Goal: Complete application form

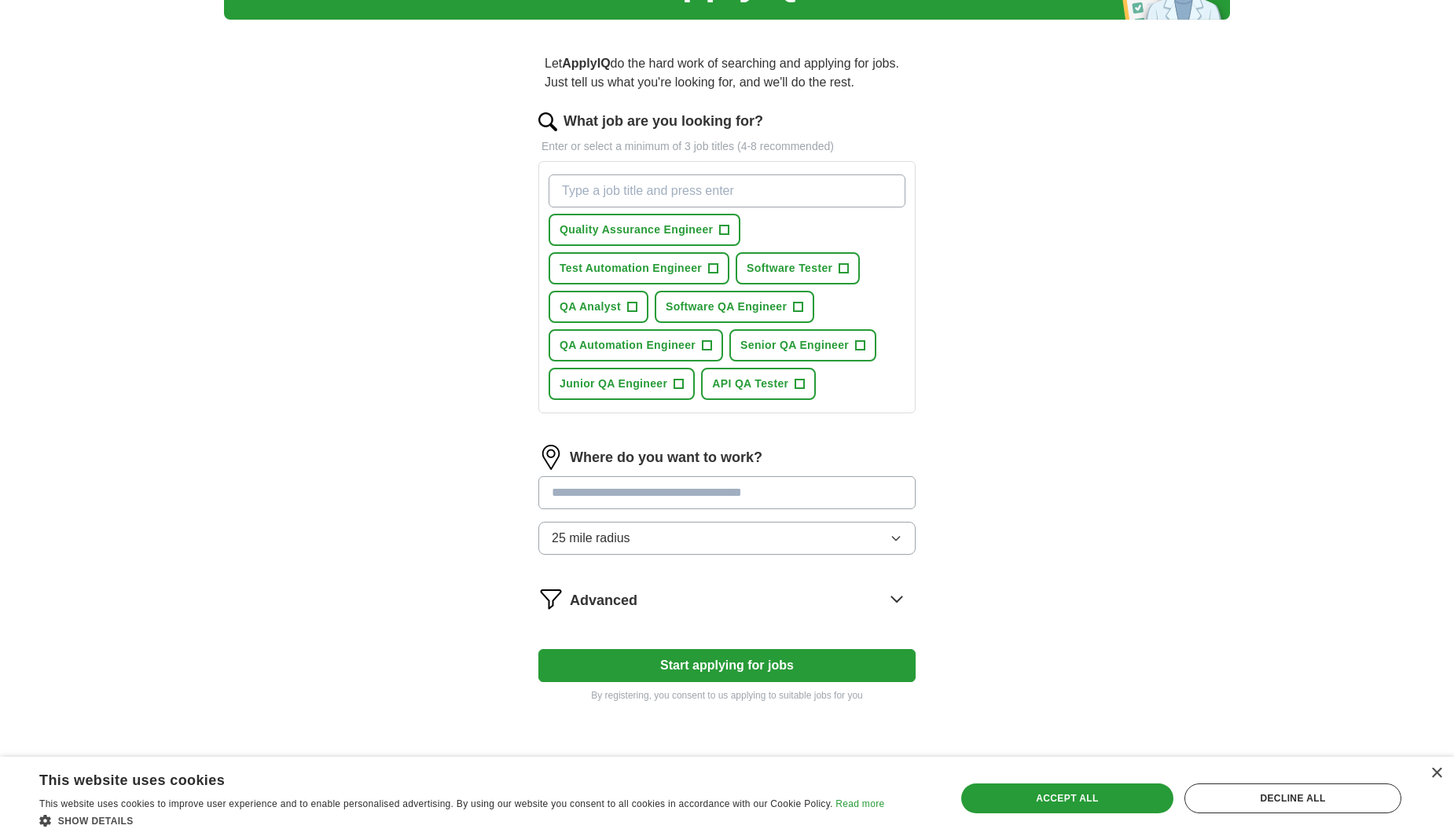
scroll to position [78, 0]
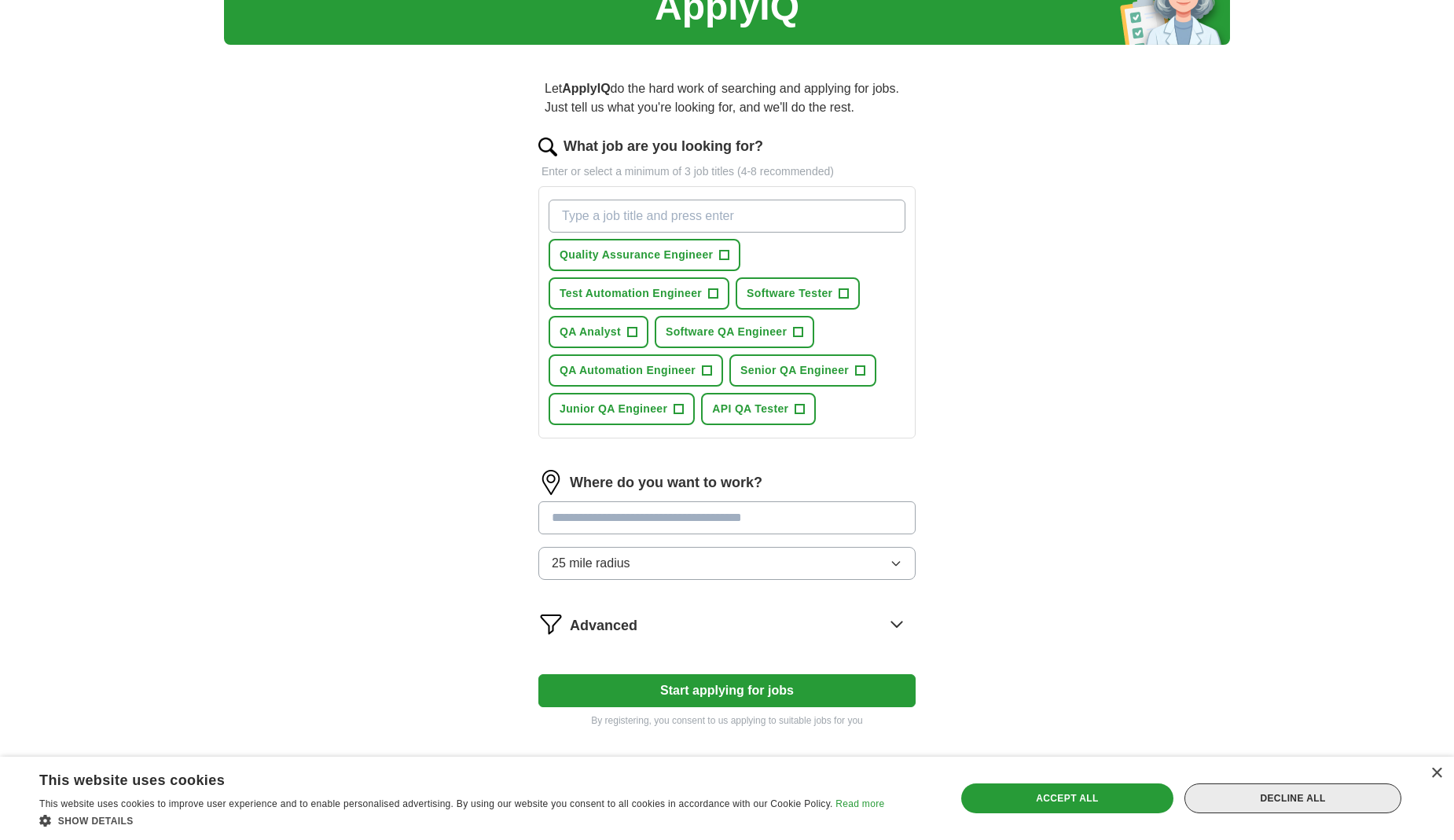
click at [1273, 794] on div "Decline all" at bounding box center [1293, 799] width 217 height 30
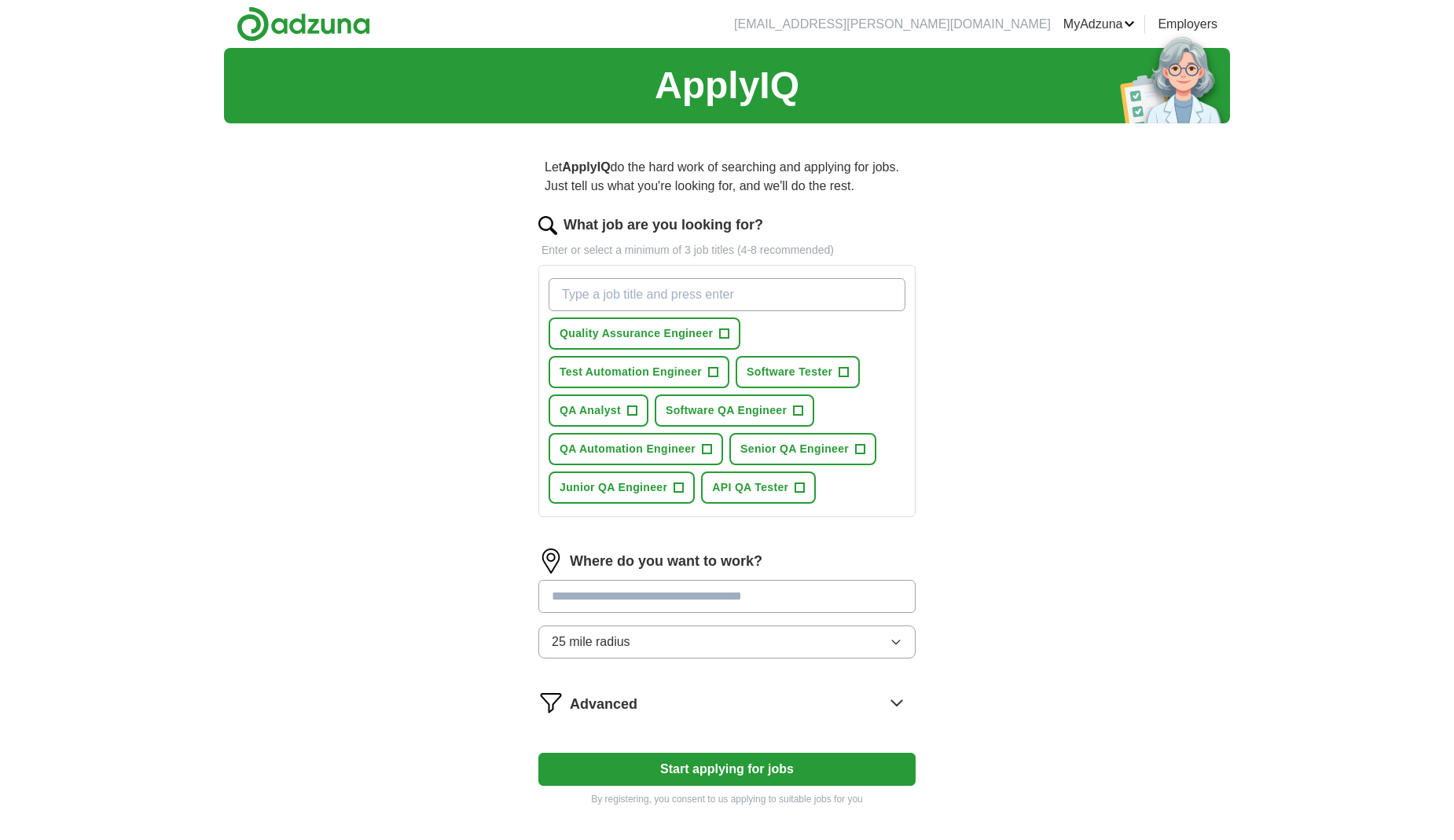
scroll to position [0, 0]
click at [709, 334] on span "Quality Assurance Engineer" at bounding box center [637, 334] width 153 height 17
click at [712, 376] on span "+" at bounding box center [714, 373] width 9 height 13
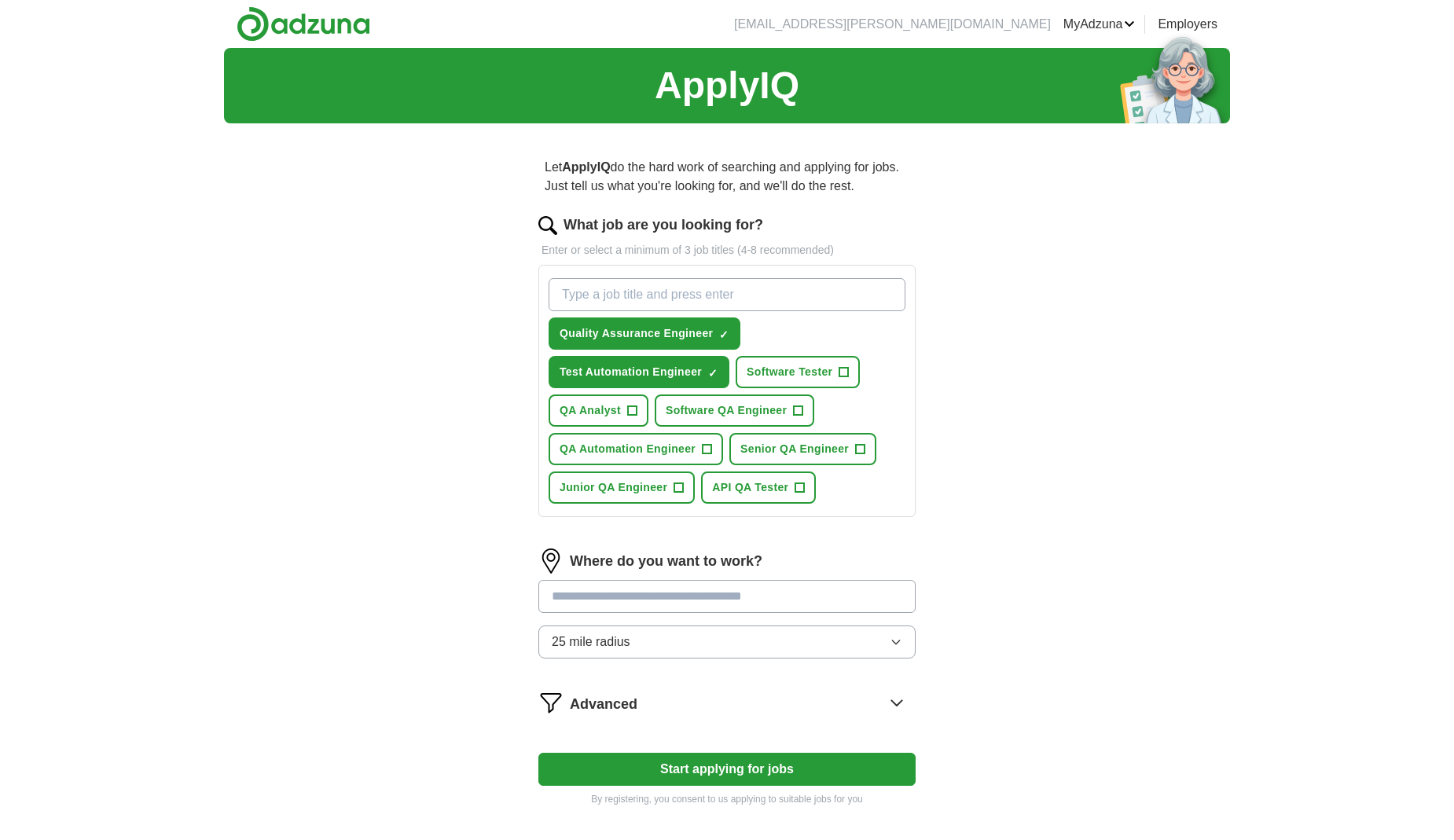
click at [650, 407] on div "Quality Assurance Engineer ✓ × Test Automation Engineer ✓ × Software Tester + Q…" at bounding box center [727, 391] width 364 height 238
click at [626, 412] on button "QA Analyst +" at bounding box center [599, 410] width 100 height 32
click at [699, 434] on button "QA Automation Engineer +" at bounding box center [636, 449] width 174 height 32
click at [757, 412] on span "Software QA Engineer" at bounding box center [726, 410] width 121 height 17
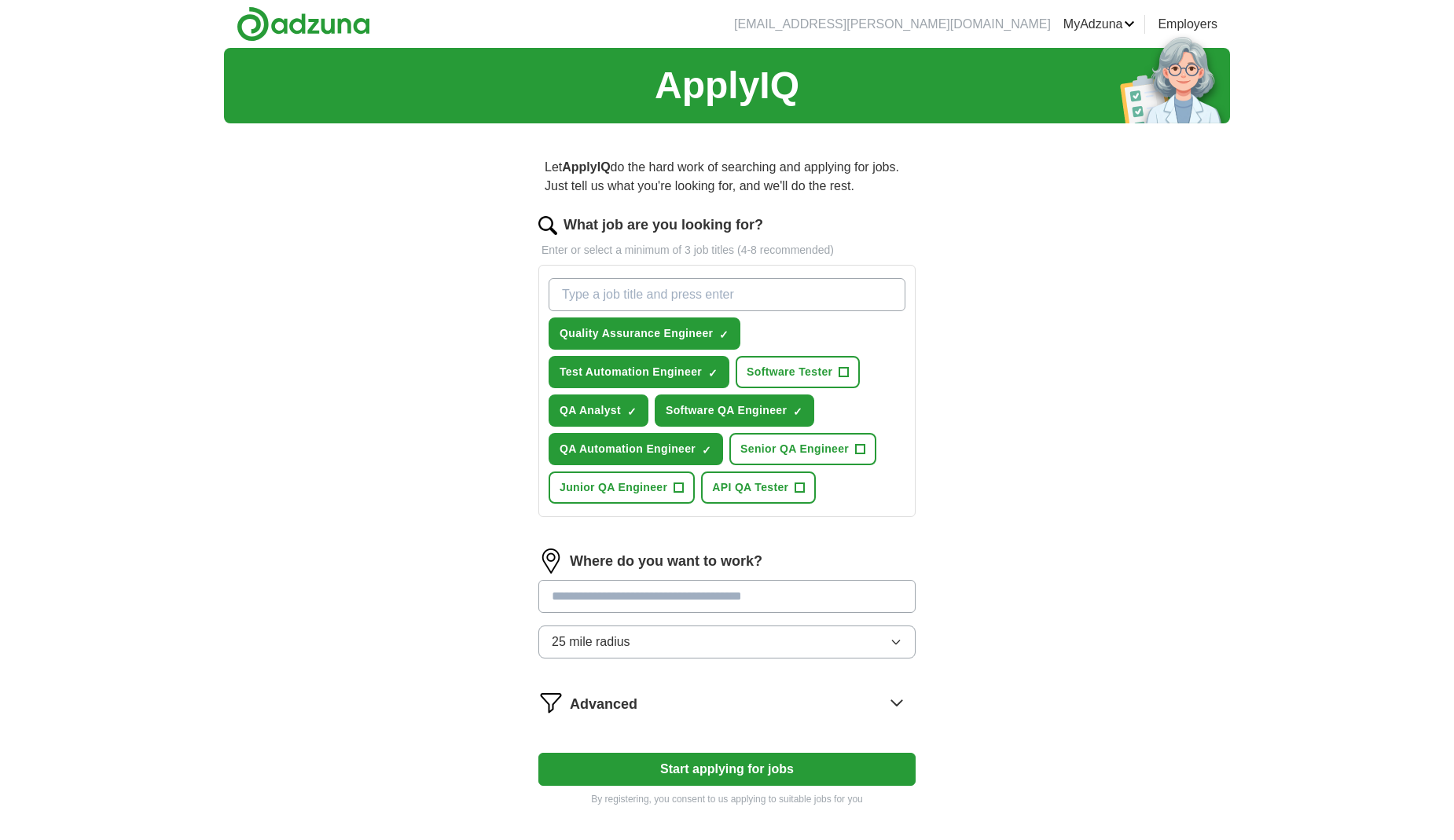
click at [788, 369] on span "Software Tester" at bounding box center [790, 373] width 86 height 17
click at [690, 643] on button "25 mile radius" at bounding box center [727, 642] width 377 height 33
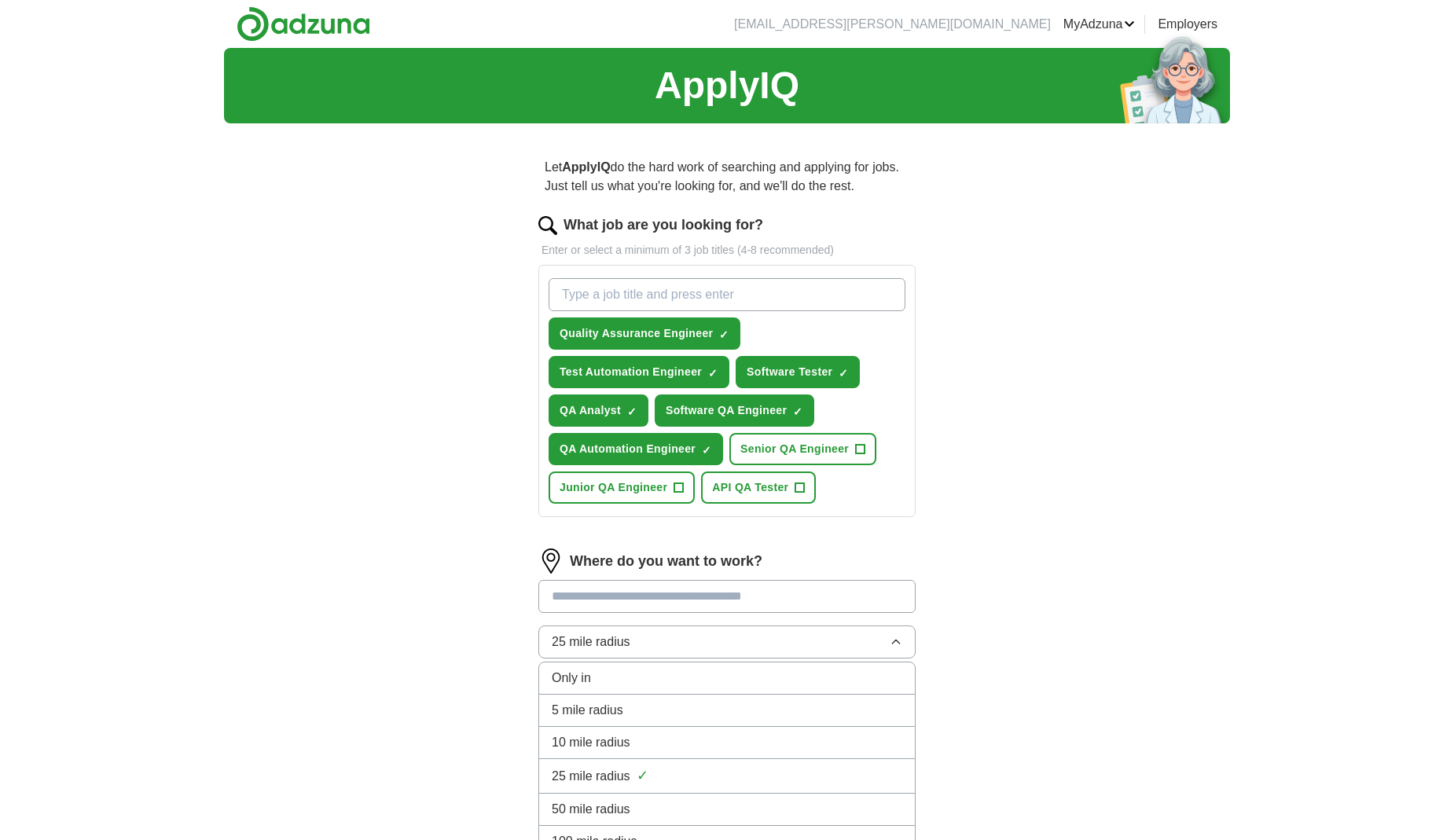
click at [626, 747] on span "10 mile radius" at bounding box center [590, 742] width 78 height 18
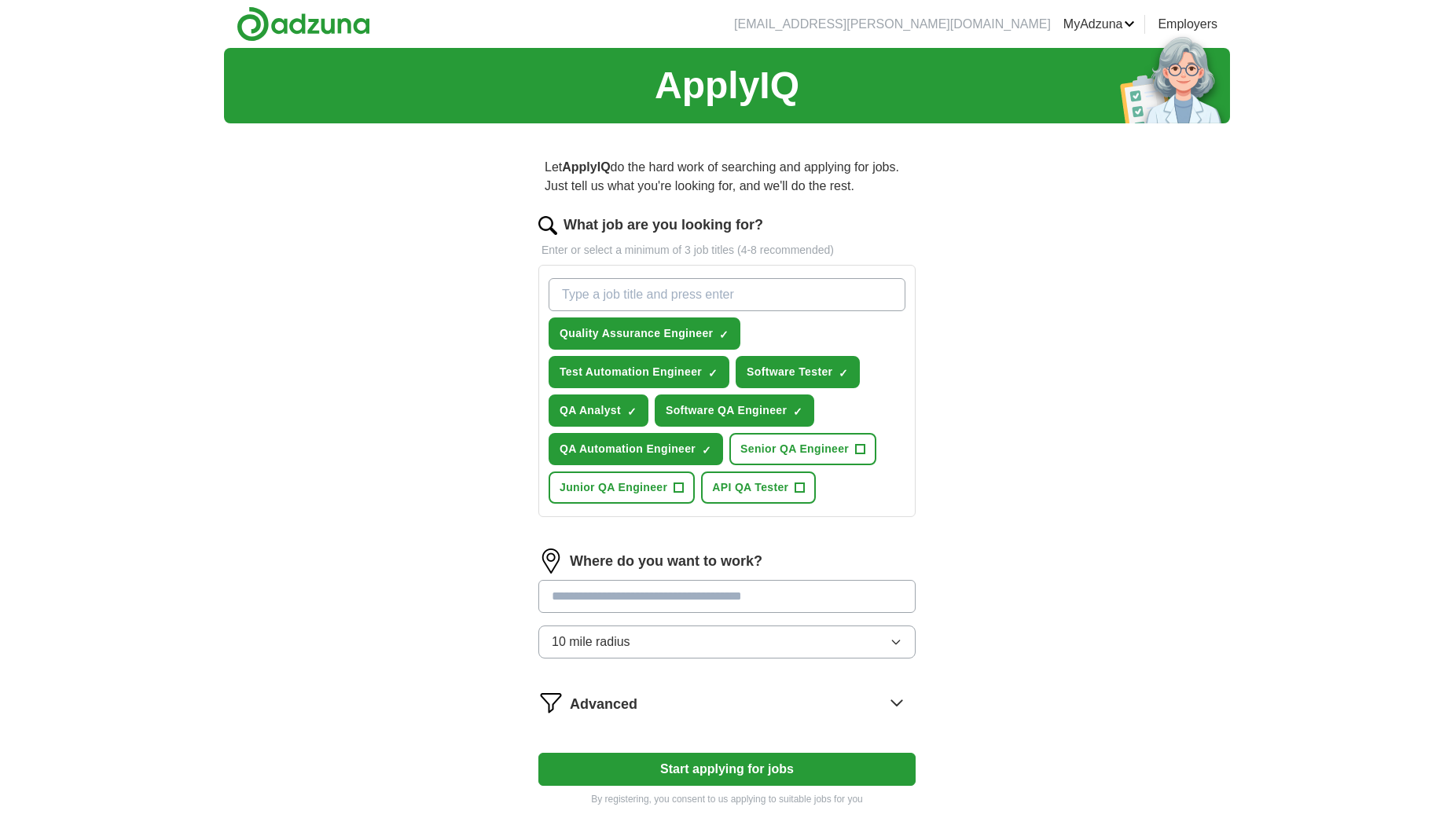
click at [697, 772] on button "Start applying for jobs" at bounding box center [727, 769] width 377 height 33
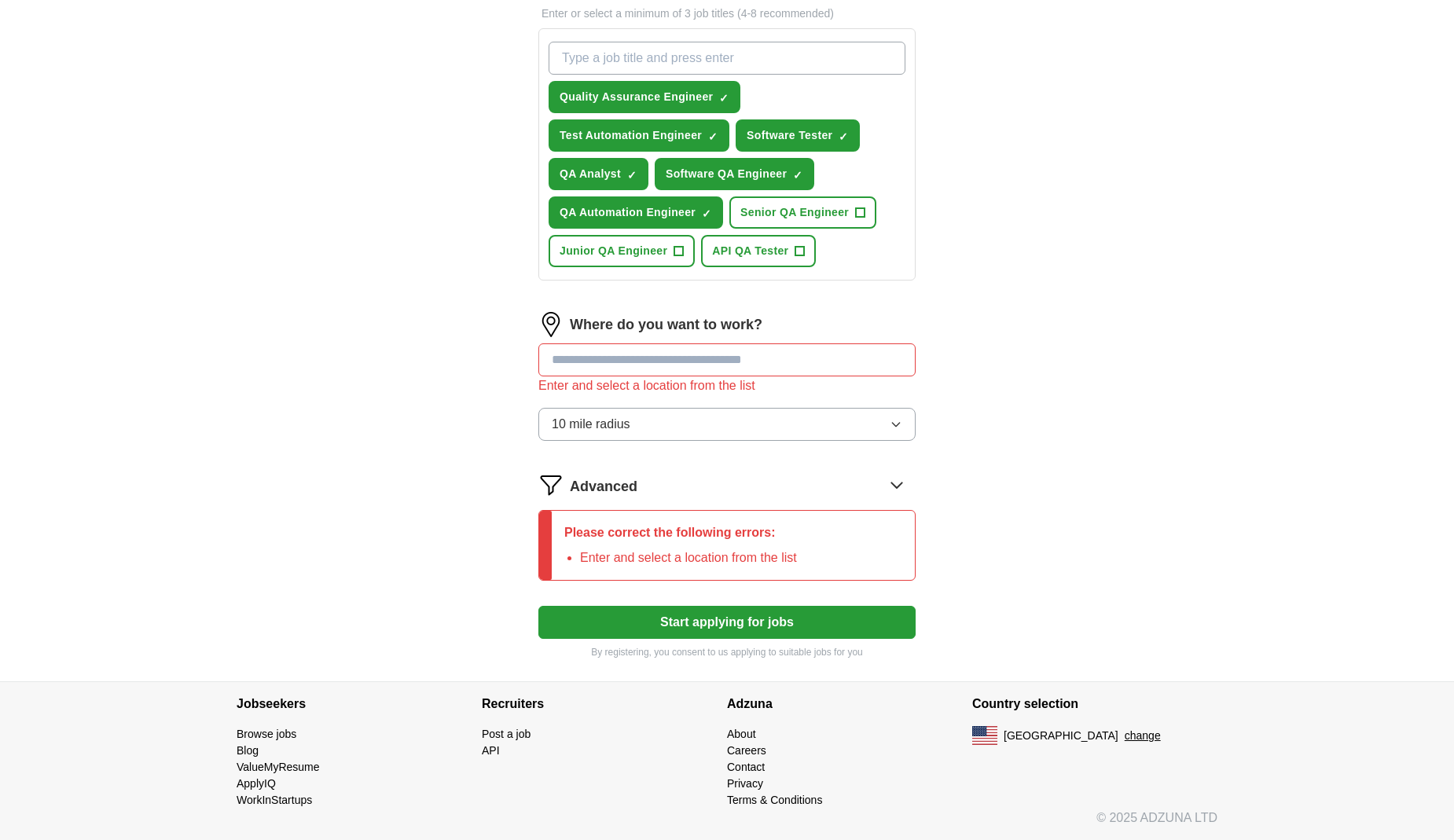
scroll to position [236, 0]
click at [709, 613] on button "Start applying for jobs" at bounding box center [727, 622] width 377 height 33
click at [603, 361] on input at bounding box center [727, 360] width 377 height 33
click at [732, 615] on button "Start applying for jobs" at bounding box center [727, 622] width 377 height 33
drag, startPoint x: 606, startPoint y: 357, endPoint x: 444, endPoint y: 348, distance: 162.2
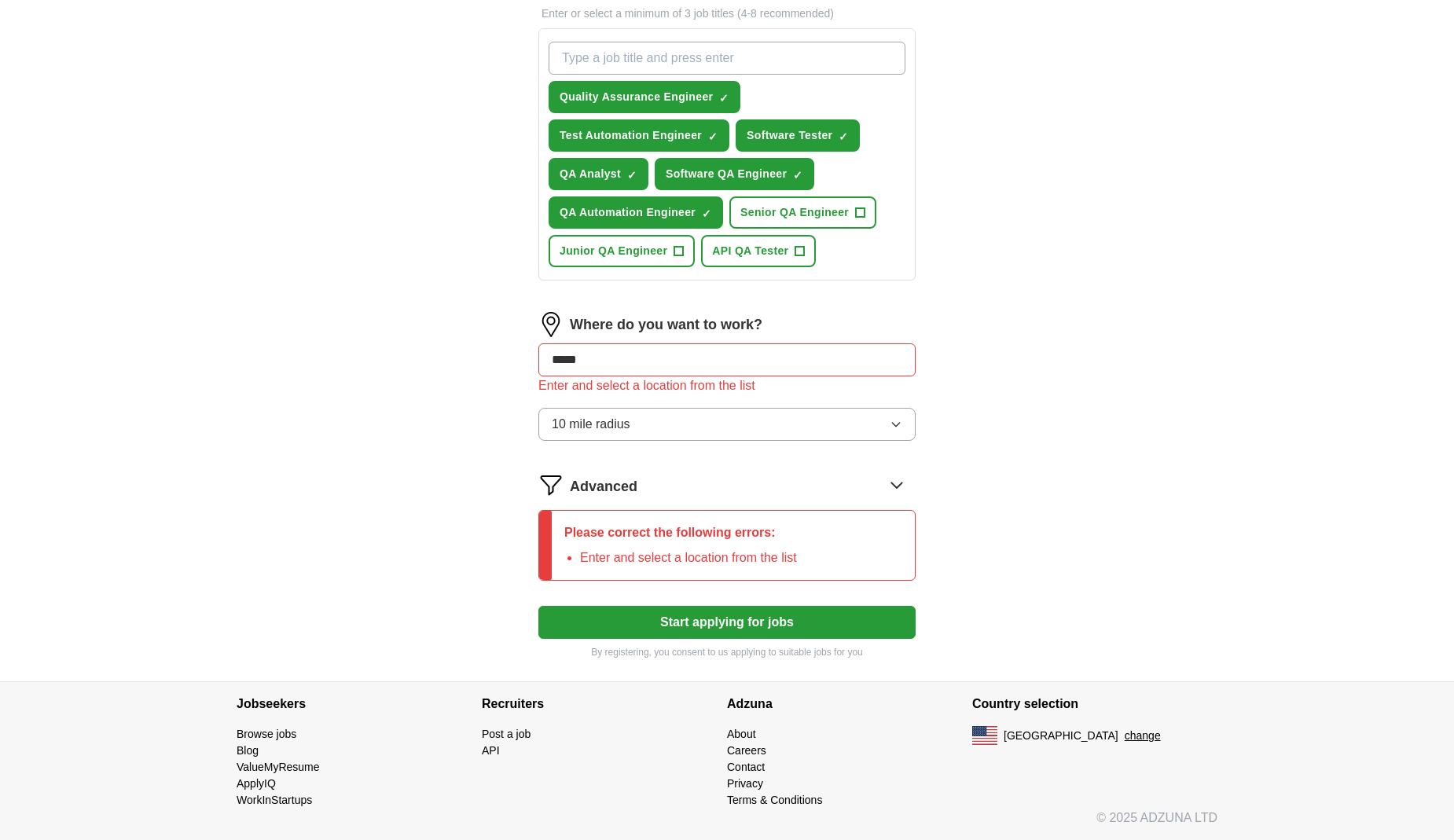
click at [444, 348] on div "ApplyIQ Let ApplyIQ do the hard work of searching and applying for jobs. Just t…" at bounding box center [727, 245] width 1007 height 870
type input "*****"
click at [571, 395] on strong "Cuper" at bounding box center [569, 398] width 36 height 13
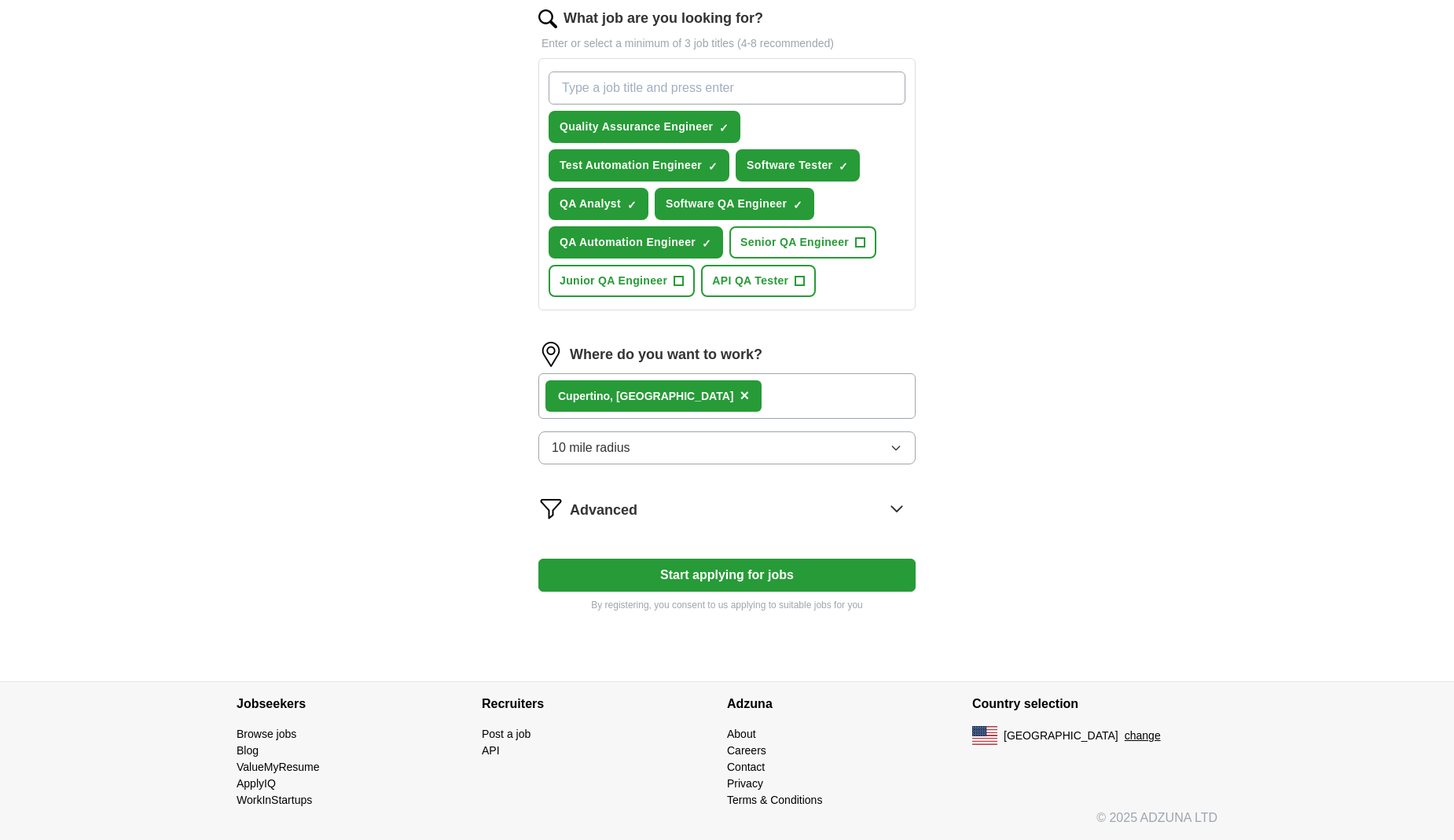
scroll to position [207, 0]
click at [730, 562] on button "Start applying for jobs" at bounding box center [727, 575] width 377 height 33
select select "**"
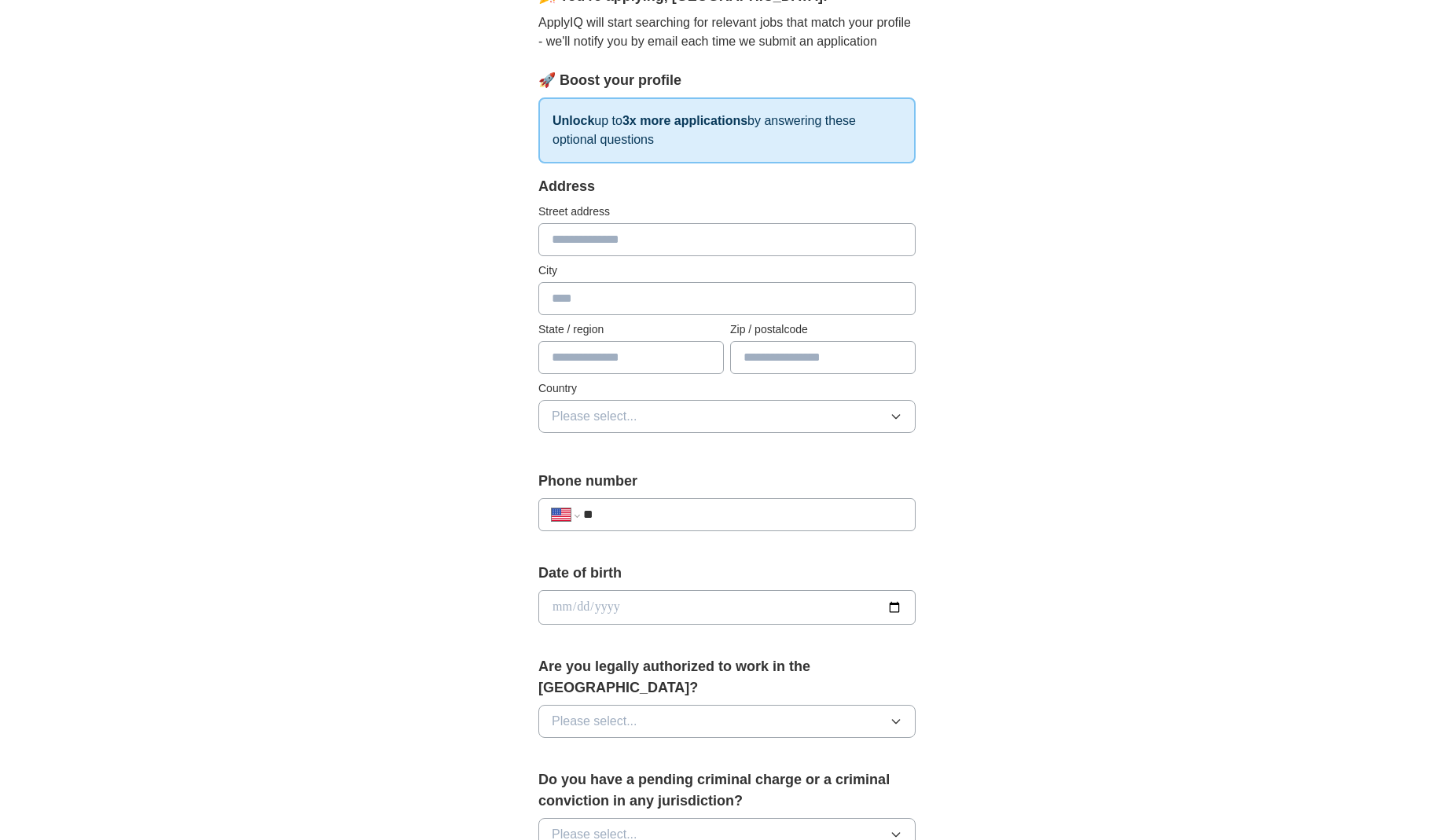
scroll to position [157, 0]
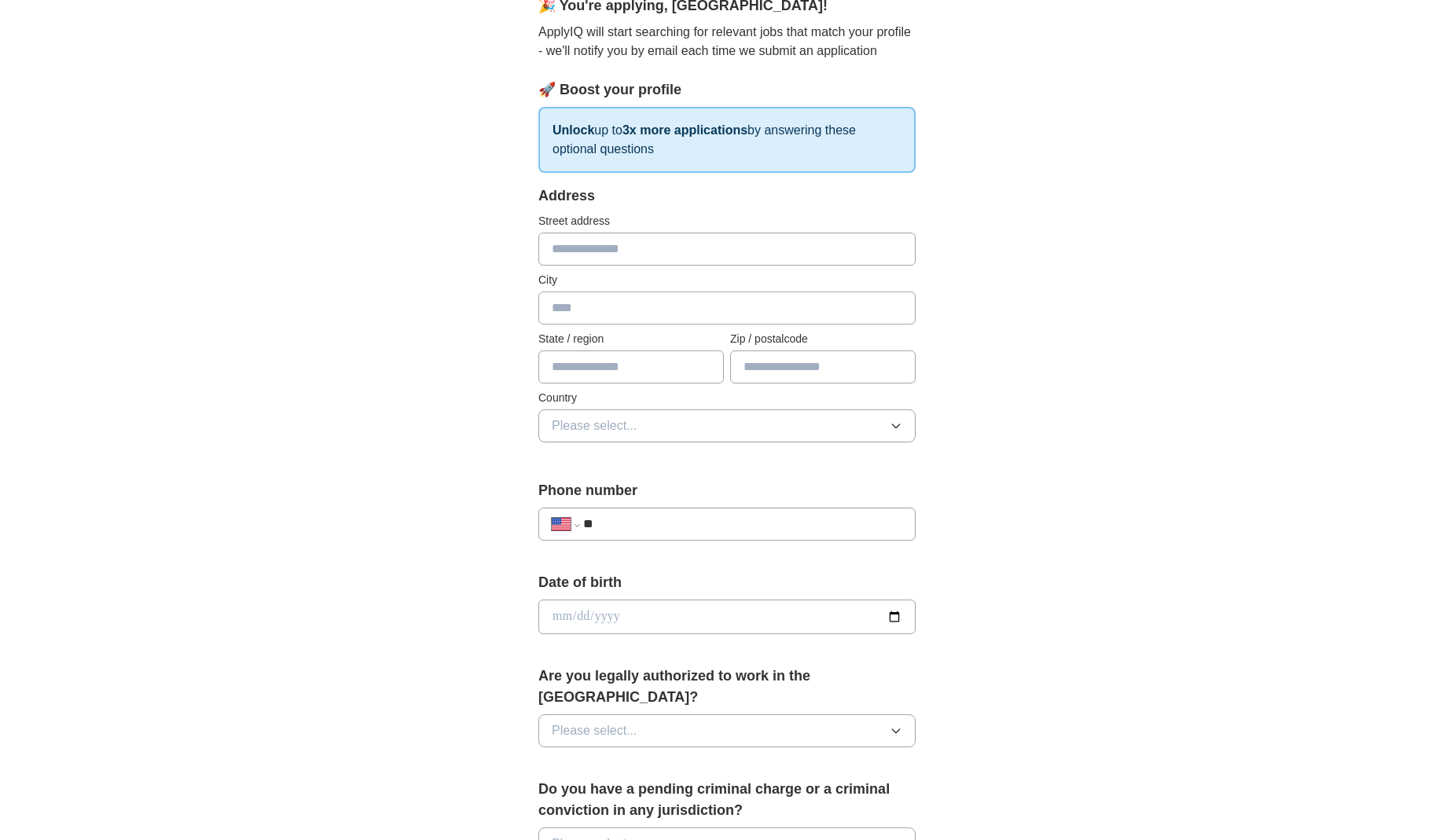
click at [901, 310] on input "text" at bounding box center [727, 308] width 377 height 33
click at [898, 308] on input "text" at bounding box center [727, 308] width 377 height 33
type input "*********"
type input "**"
type input "*****"
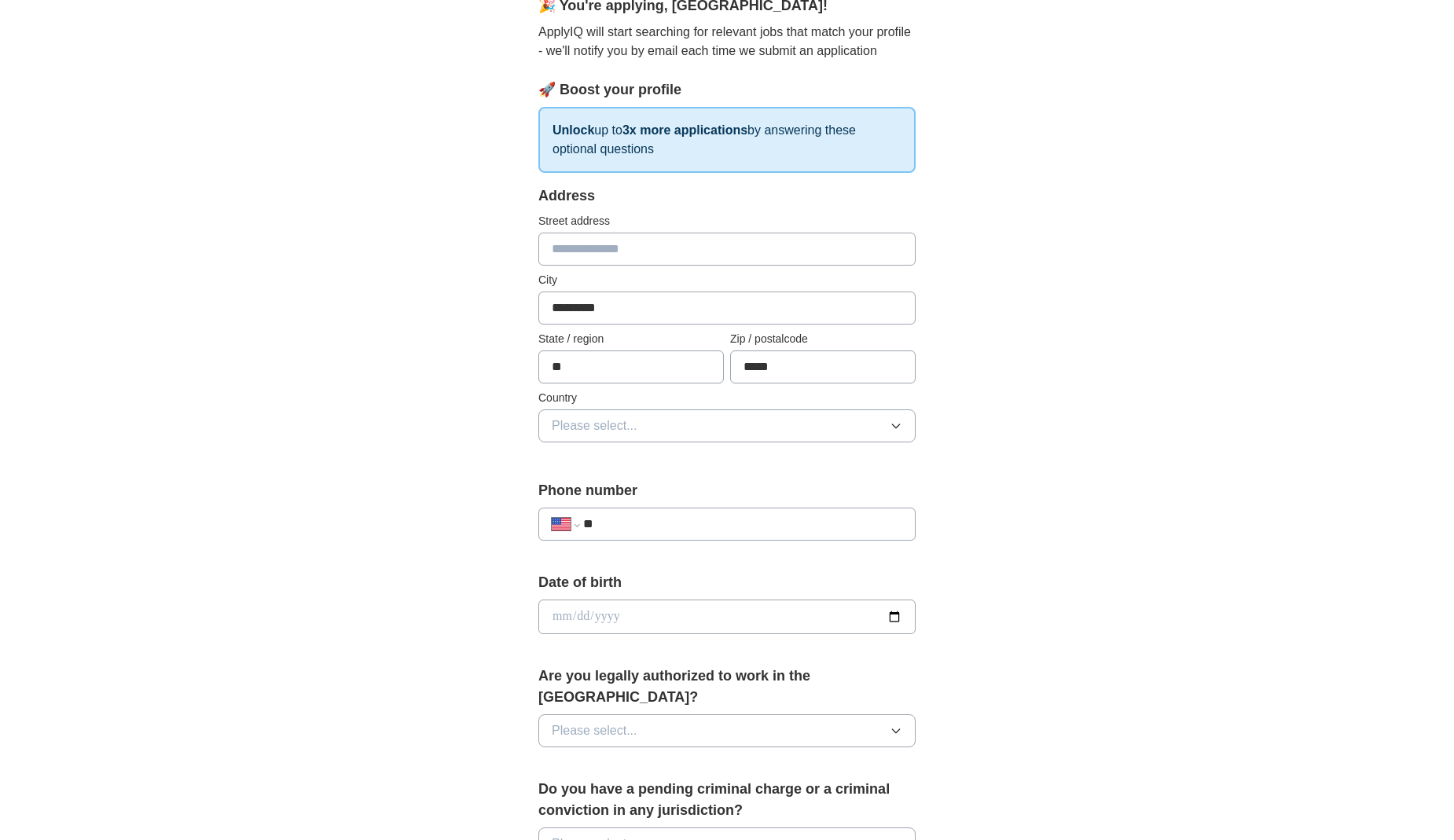
click at [634, 428] on span "Please select..." at bounding box center [594, 426] width 86 height 18
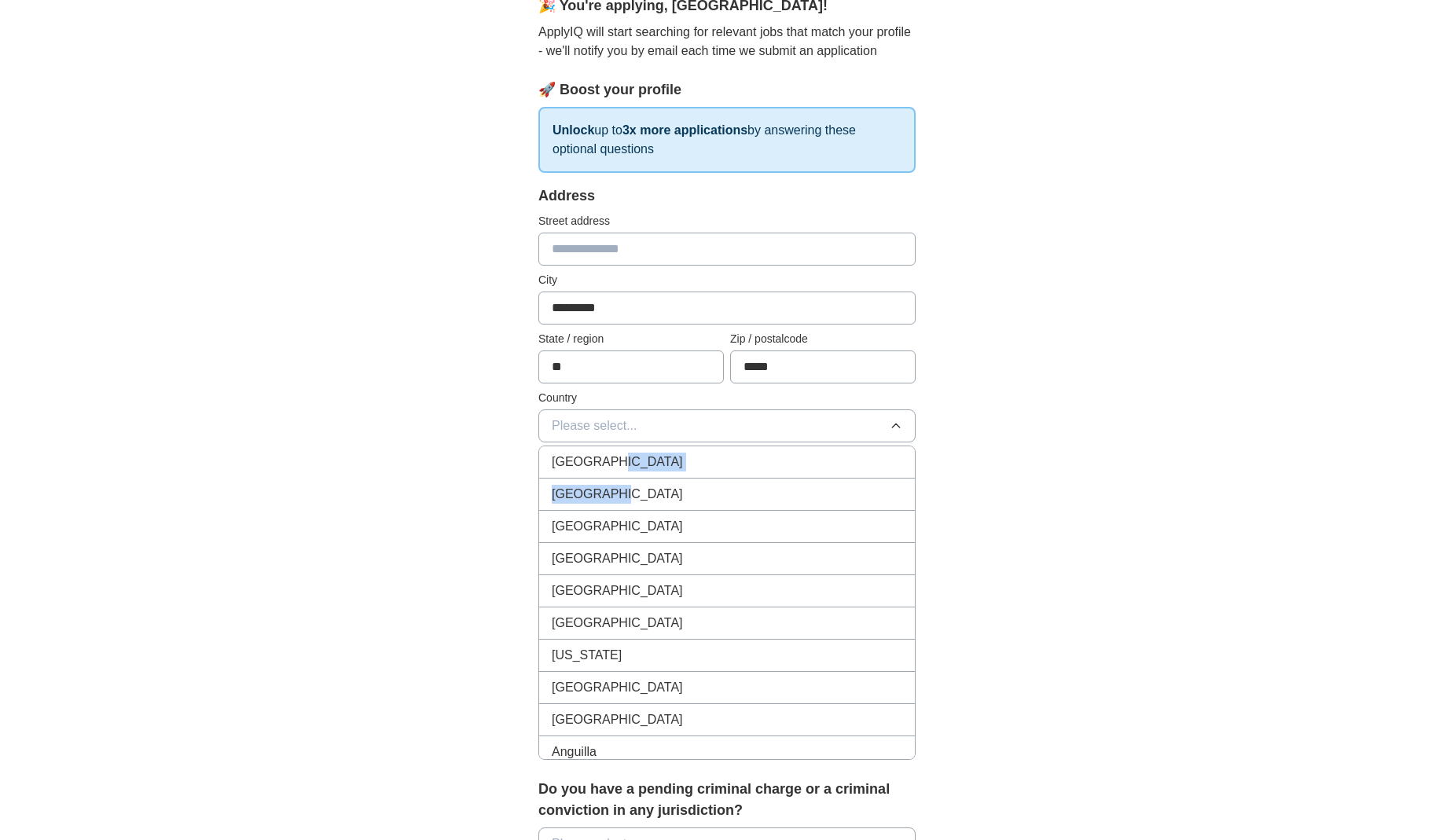
drag, startPoint x: 606, startPoint y: 456, endPoint x: 609, endPoint y: 497, distance: 41.1
click at [609, 498] on ul "[GEOGRAPHIC_DATA] [GEOGRAPHIC_DATA] [GEOGRAPHIC_DATA] [GEOGRAPHIC_DATA] [GEOGRA…" at bounding box center [727, 602] width 377 height 314
click at [609, 497] on span "[GEOGRAPHIC_DATA]" at bounding box center [617, 494] width 131 height 18
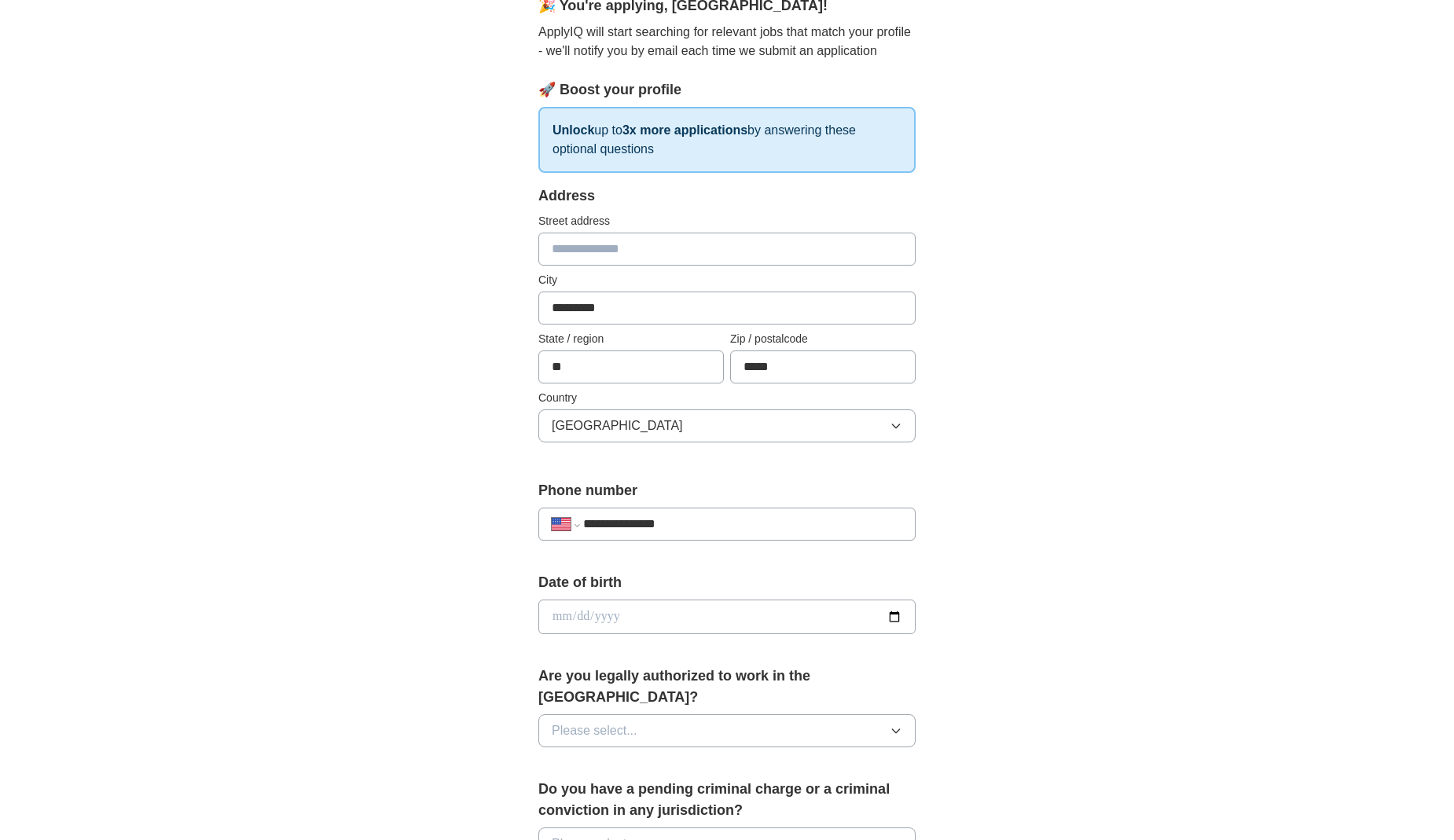
type input "**********"
click at [504, 602] on div "**********" at bounding box center [727, 651] width 503 height 1343
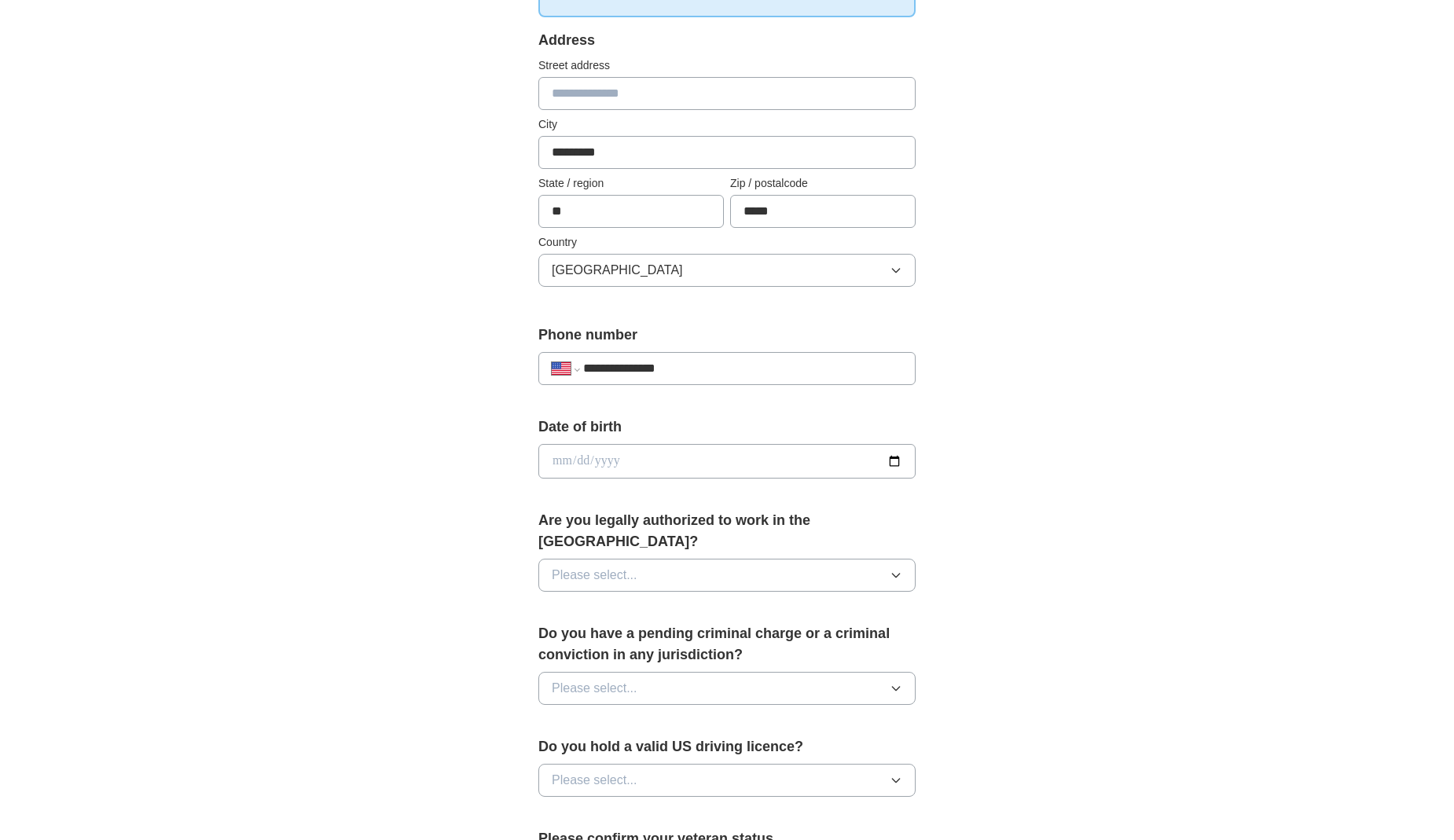
scroll to position [360, 0]
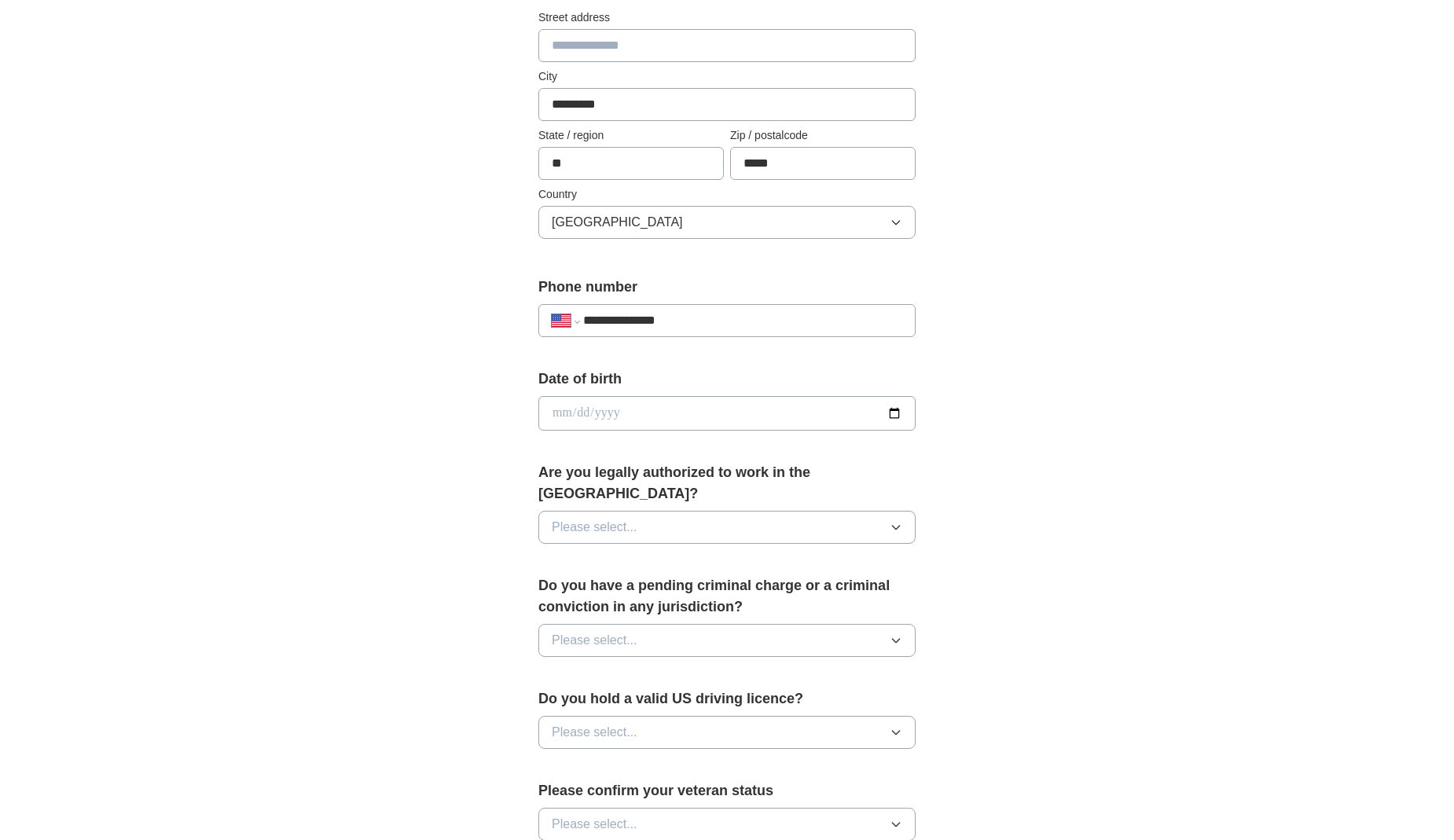
click at [558, 412] on input "date" at bounding box center [727, 412] width 377 height 34
type input "**********"
click at [433, 494] on div "**********" at bounding box center [727, 404] width 1007 height 1431
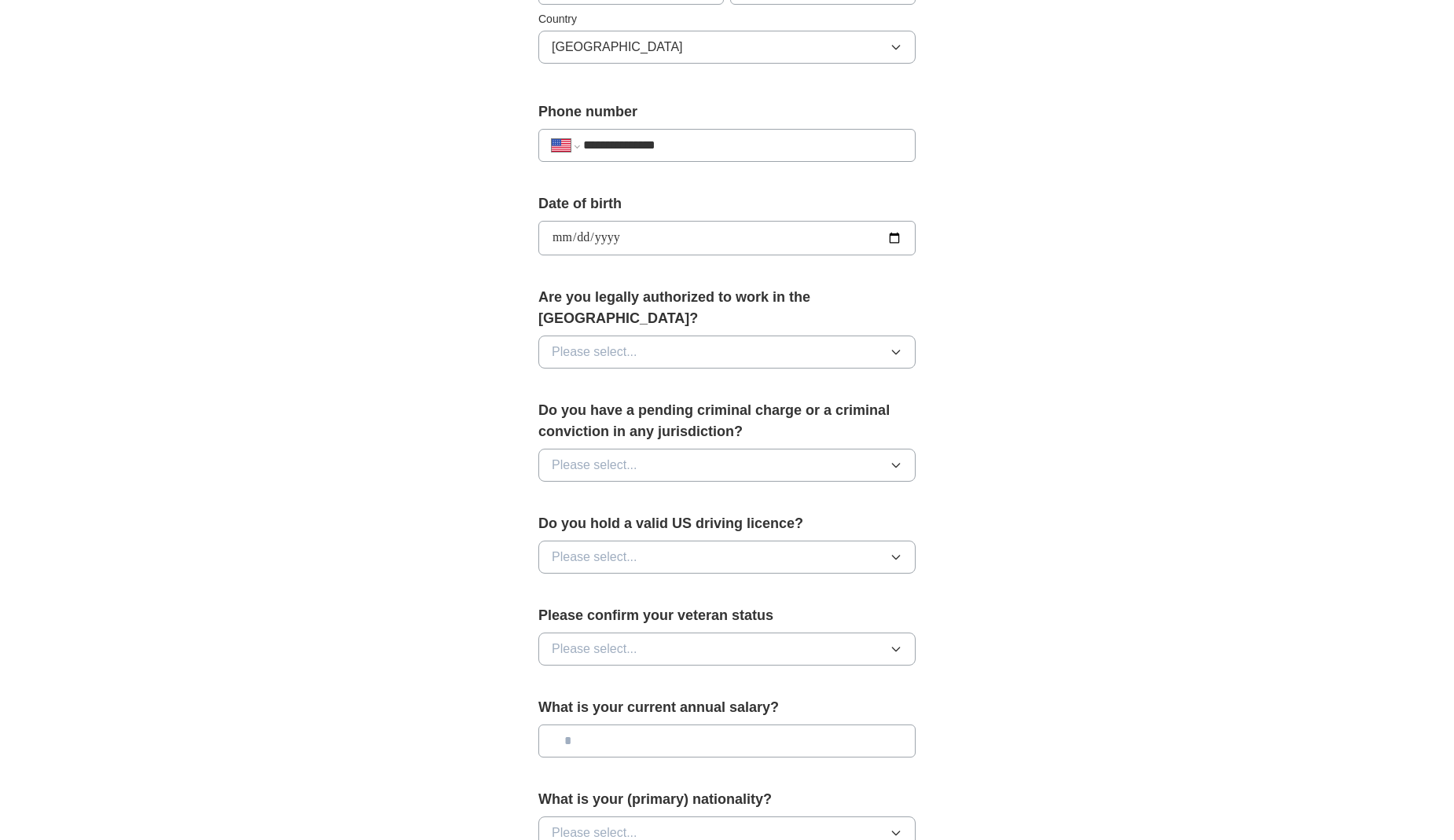
scroll to position [614, 0]
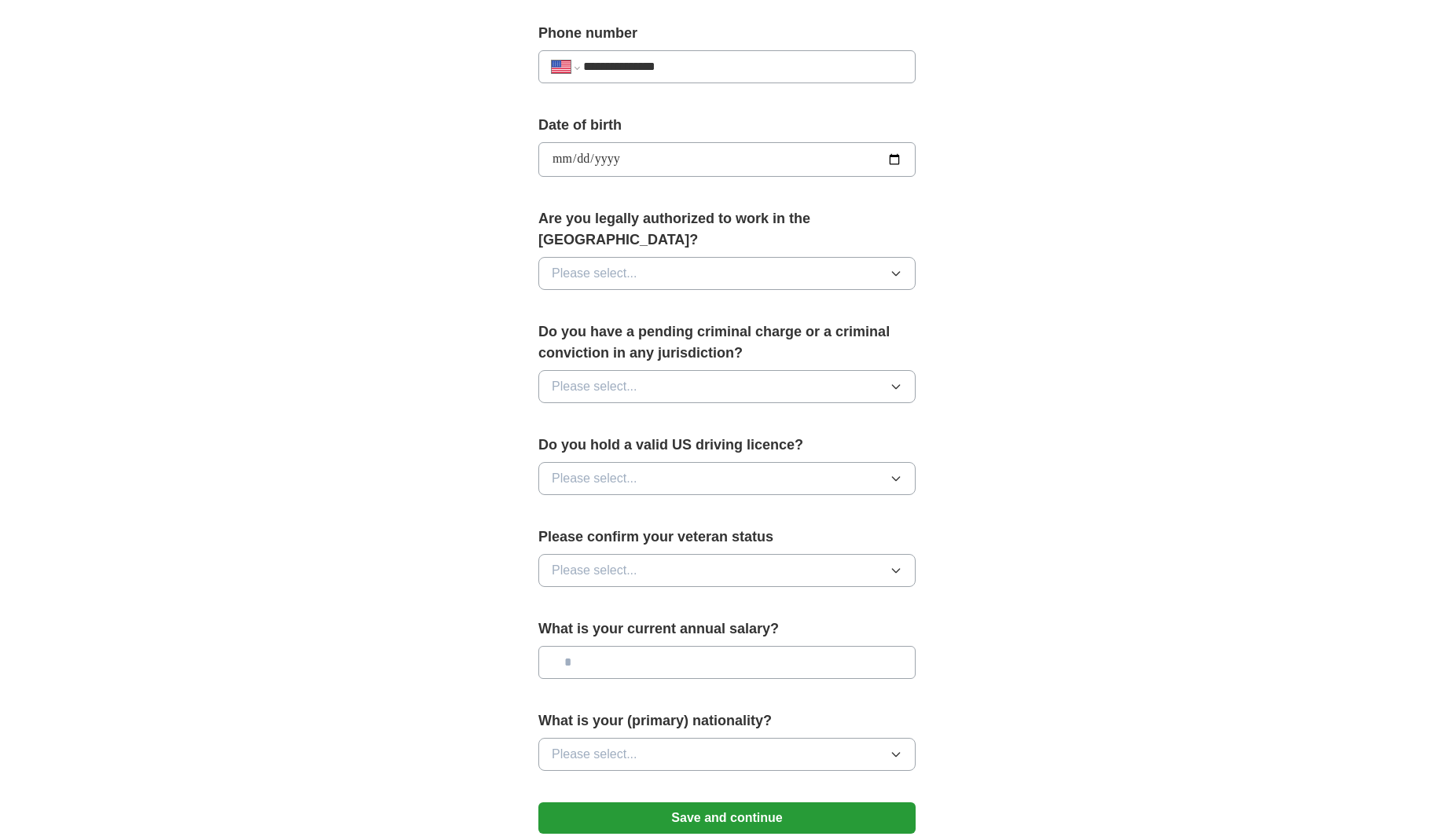
click at [595, 264] on span "Please select..." at bounding box center [594, 273] width 86 height 18
click at [572, 301] on span "Yes" at bounding box center [562, 310] width 20 height 18
click at [593, 377] on span "Please select..." at bounding box center [594, 386] width 86 height 18
click at [572, 445] on div "No" at bounding box center [727, 455] width 351 height 18
click at [588, 469] on span "Please select..." at bounding box center [594, 479] width 86 height 18
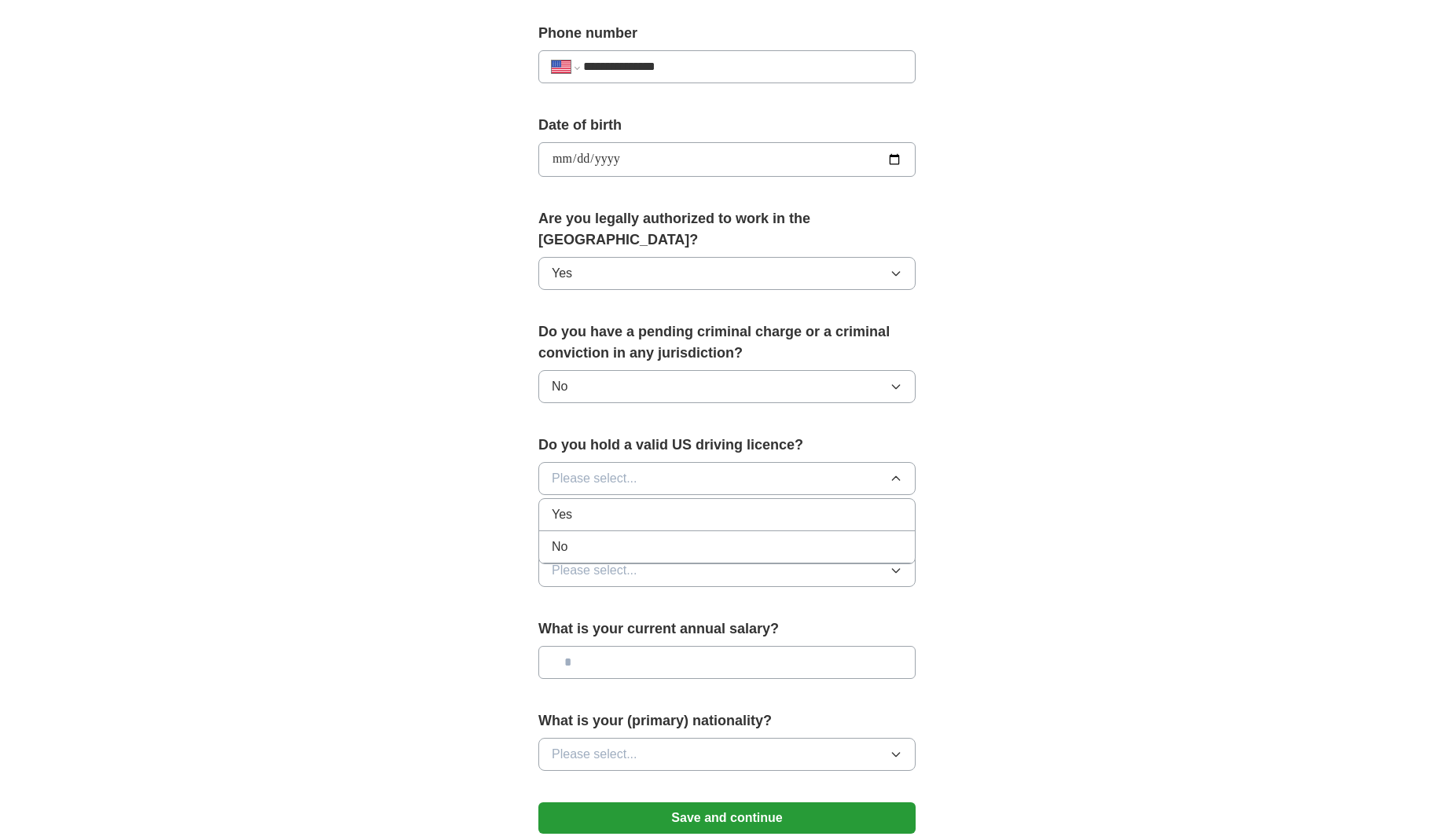
click at [587, 505] on div "Yes" at bounding box center [727, 515] width 351 height 18
click at [598, 561] on span "Please select..." at bounding box center [594, 570] width 86 height 18
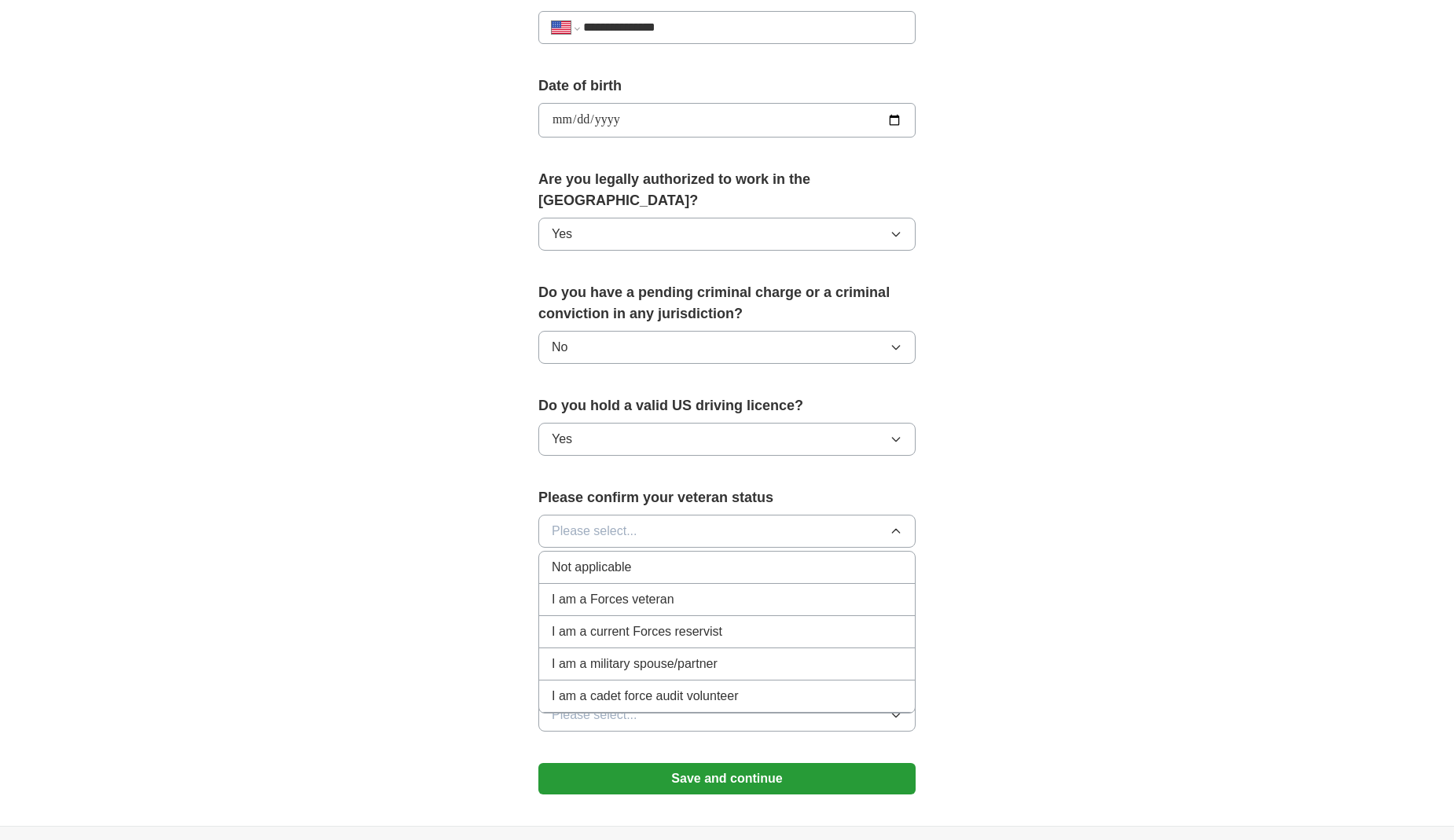
scroll to position [657, 0]
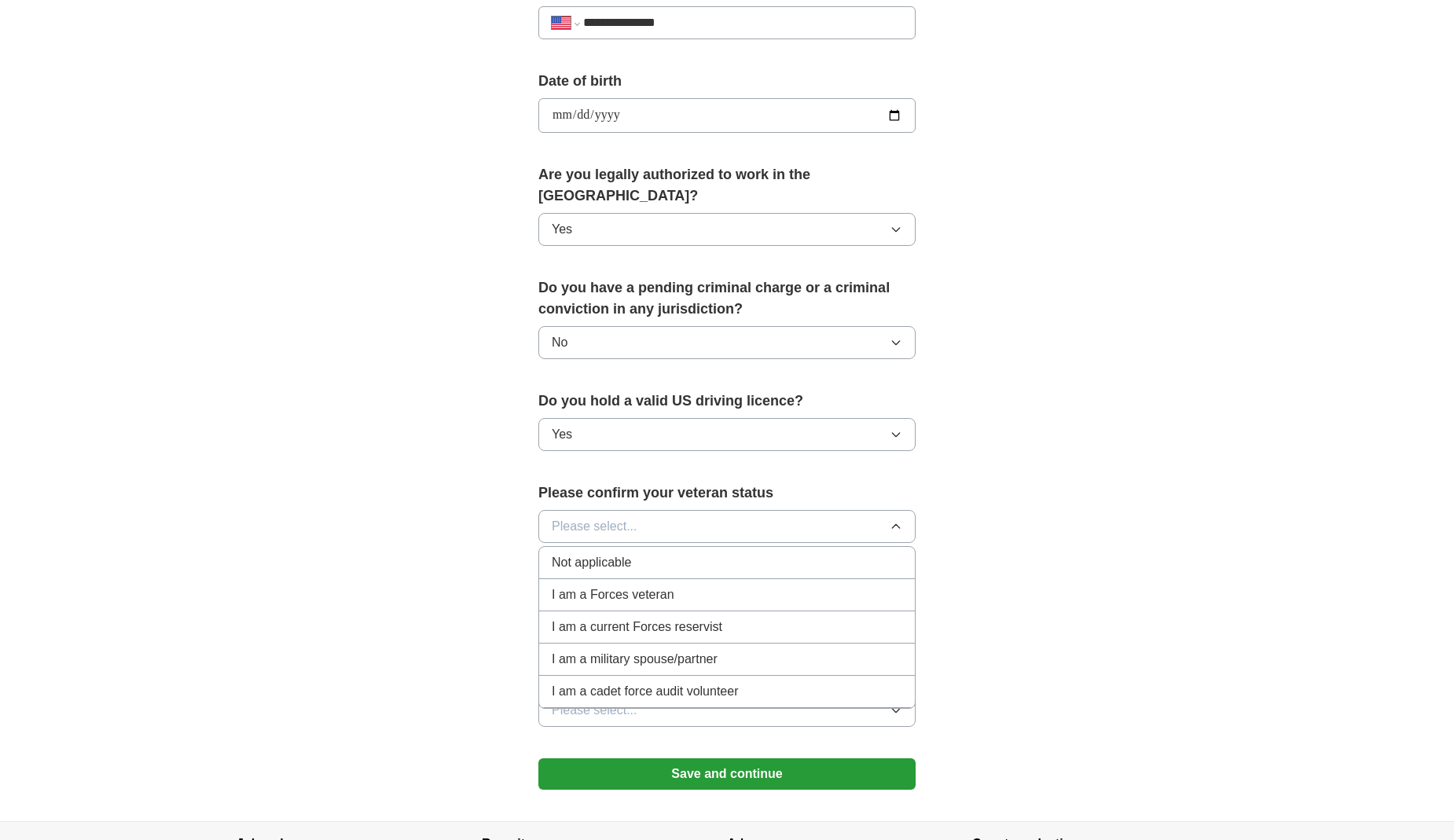
click at [601, 553] on span "Not applicable" at bounding box center [591, 562] width 79 height 18
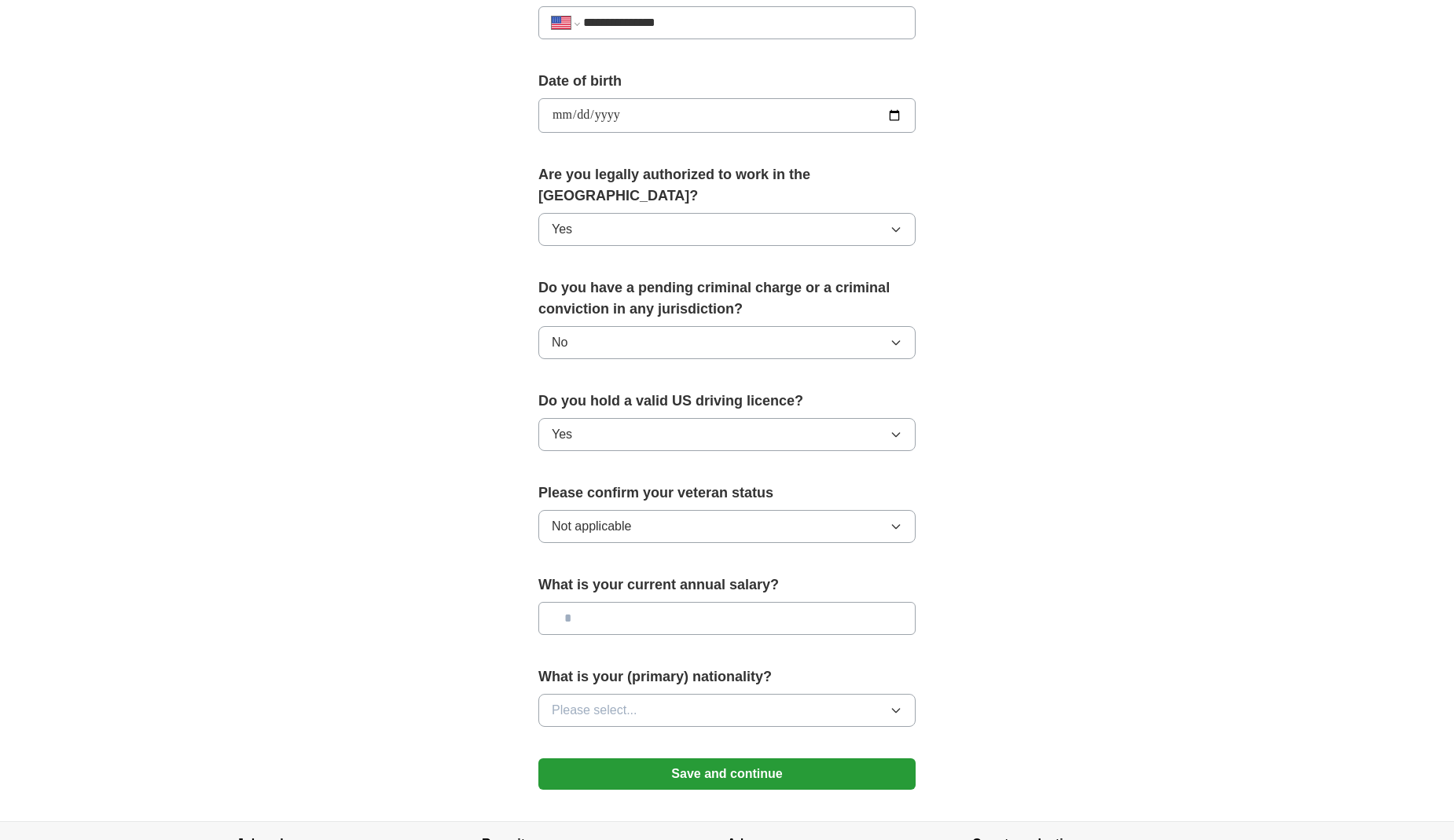
click at [609, 602] on input "text" at bounding box center [727, 619] width 377 height 33
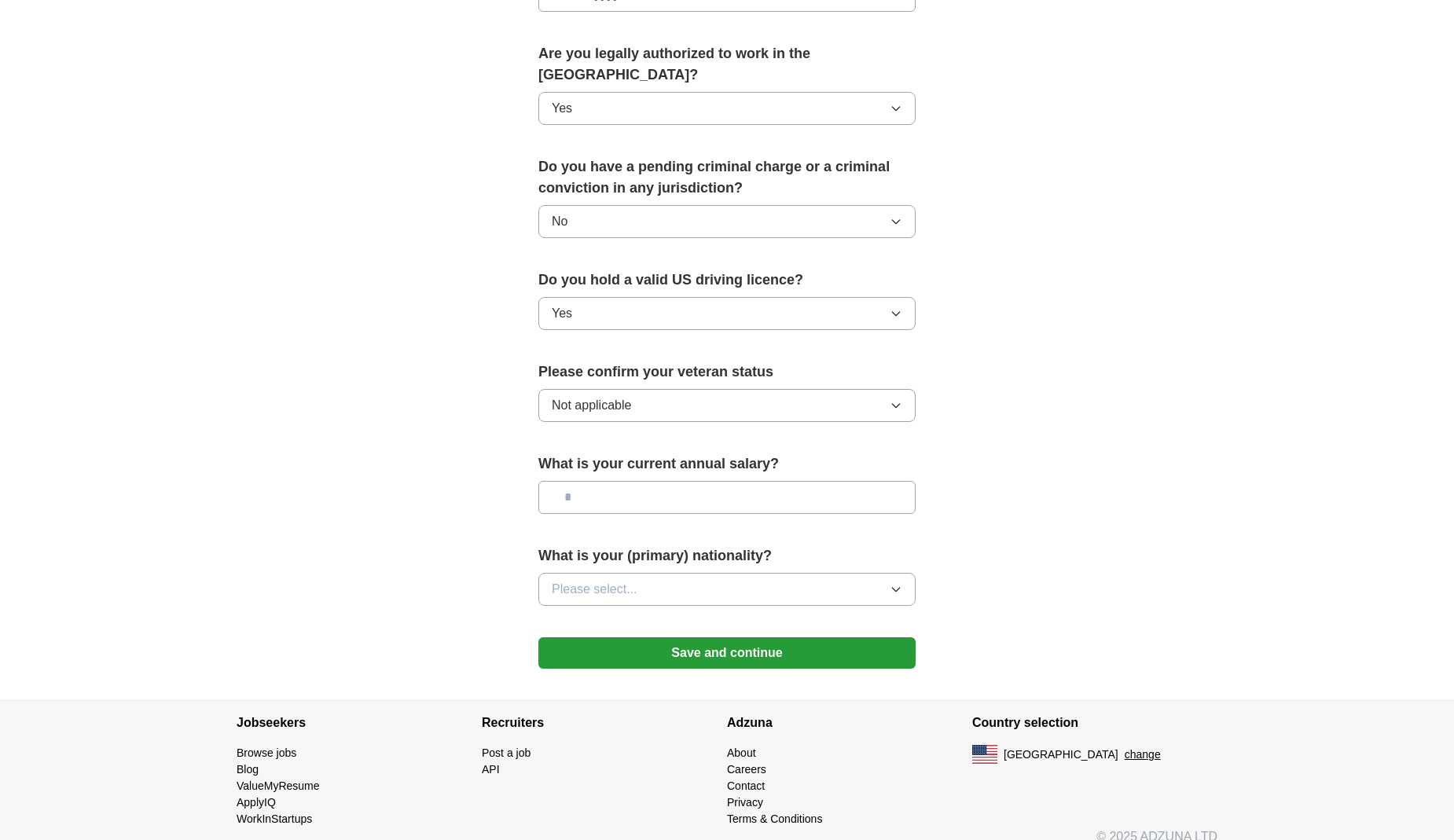
scroll to position [778, 0]
type input "***"
click at [630, 574] on button "Please select..." at bounding box center [727, 590] width 377 height 33
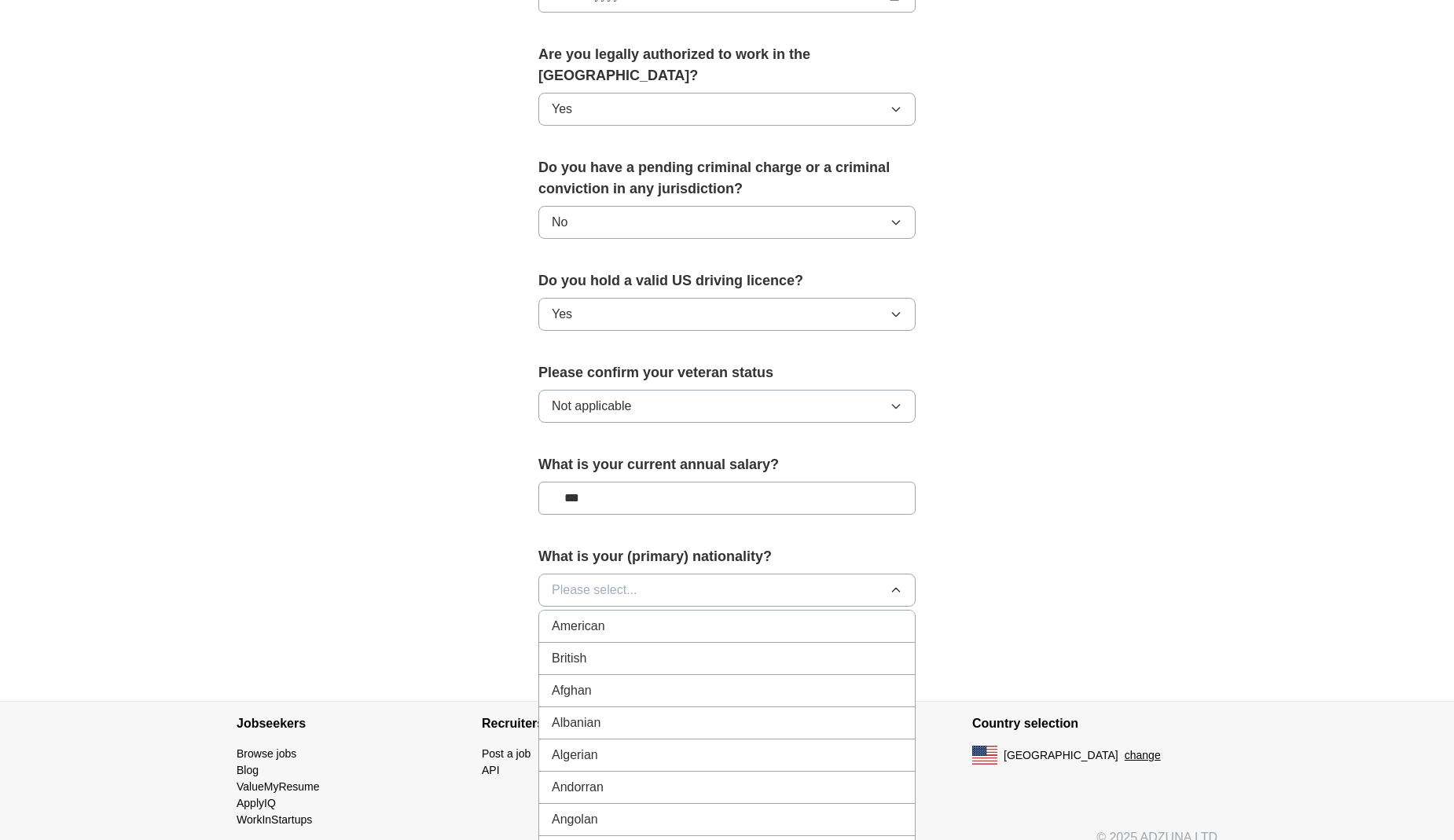
click at [603, 581] on span "Please select..." at bounding box center [594, 590] width 86 height 18
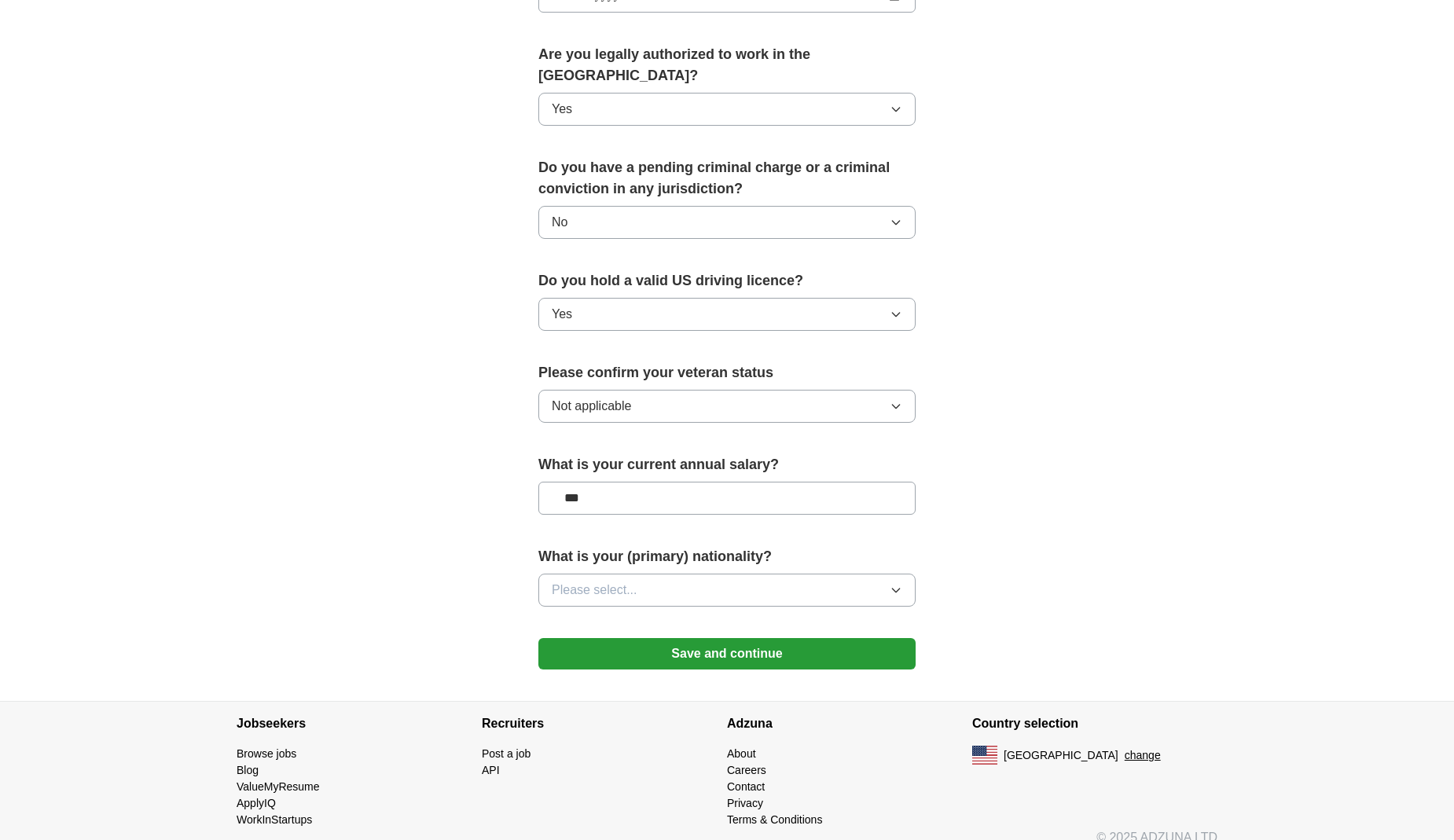
click at [603, 581] on span "Please select..." at bounding box center [594, 590] width 86 height 18
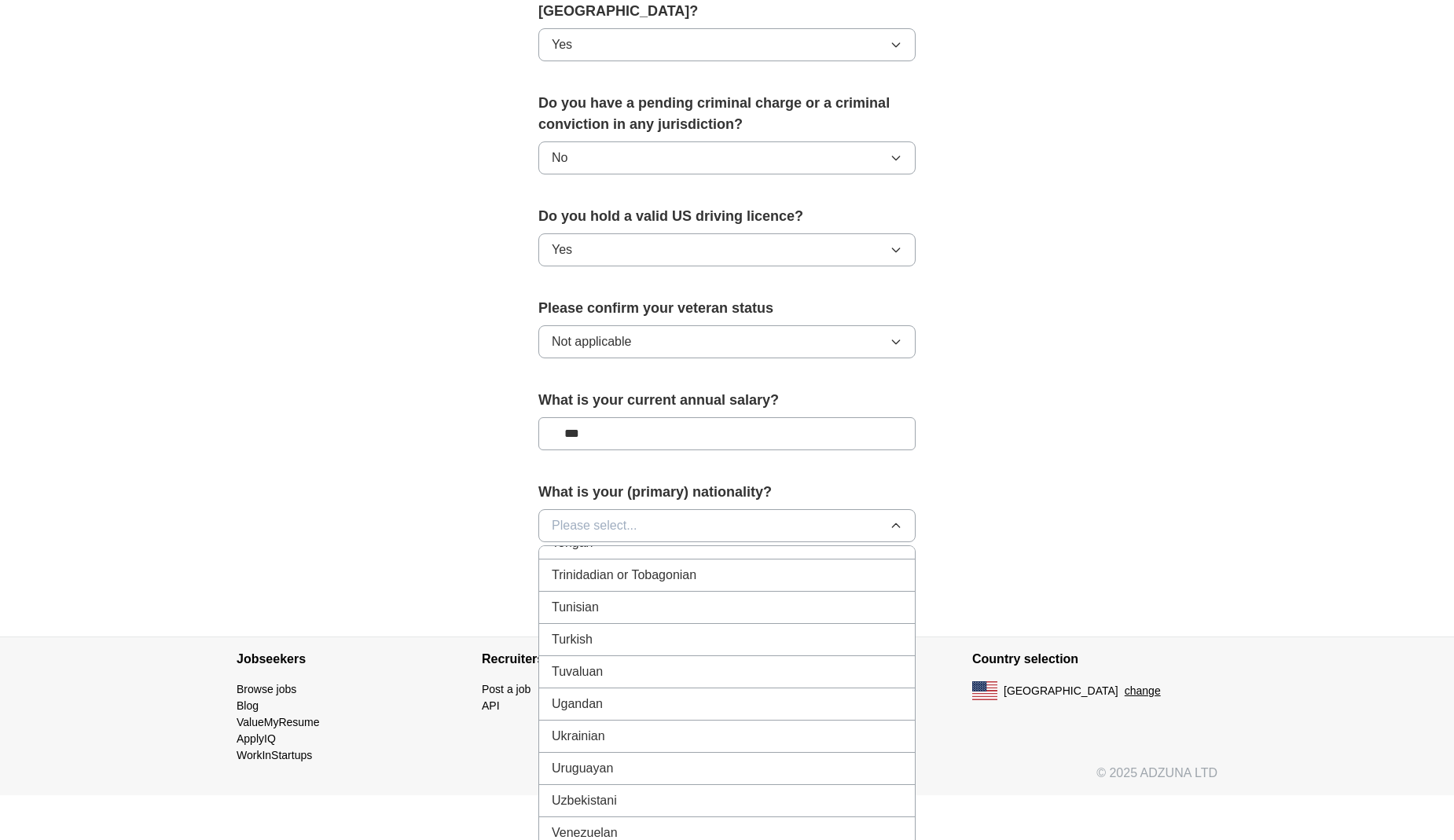
scroll to position [5739, 0]
click at [577, 645] on span "Turkish" at bounding box center [572, 654] width 41 height 18
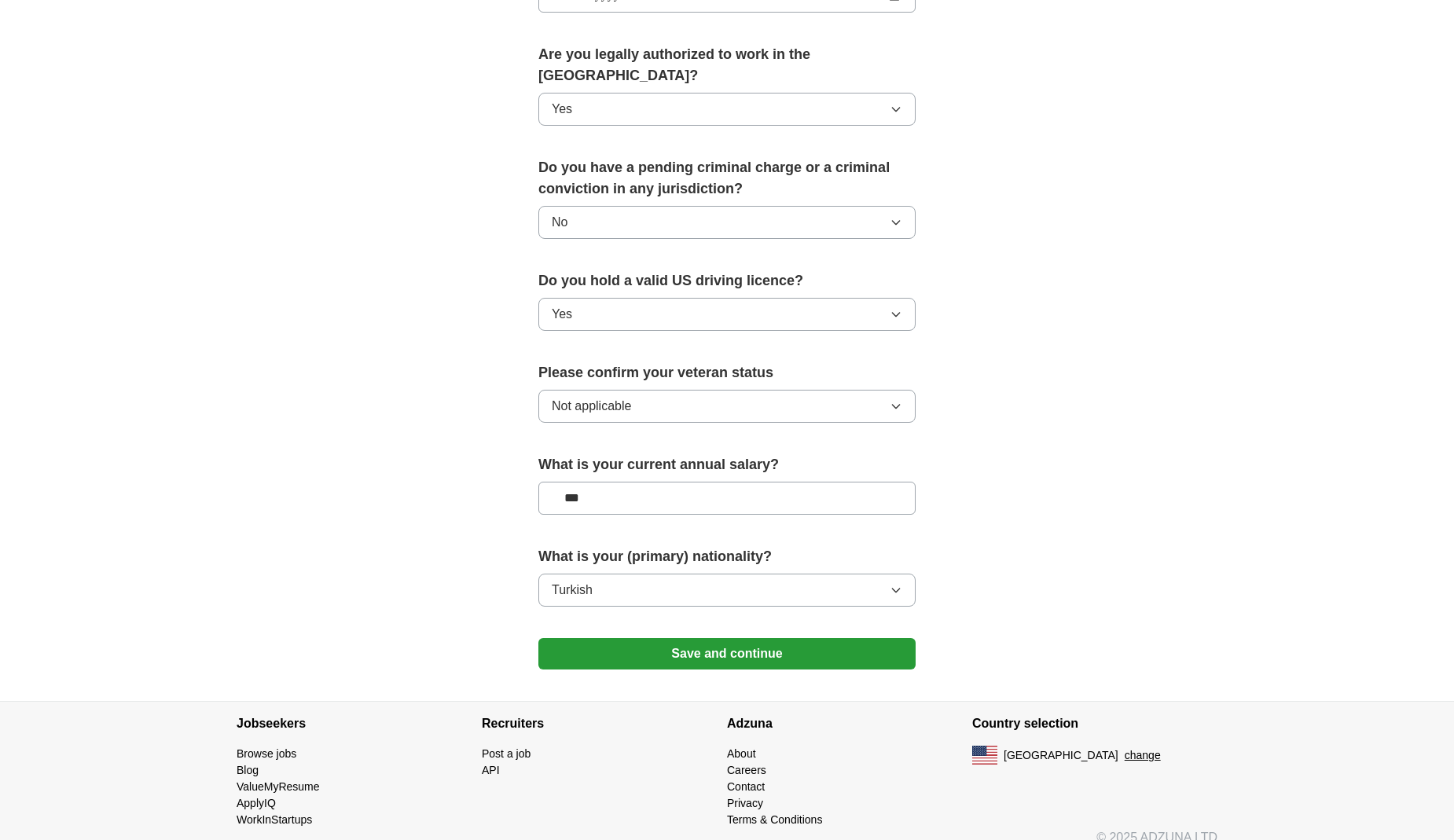
click at [710, 638] on button "Save and continue" at bounding box center [727, 654] width 377 height 31
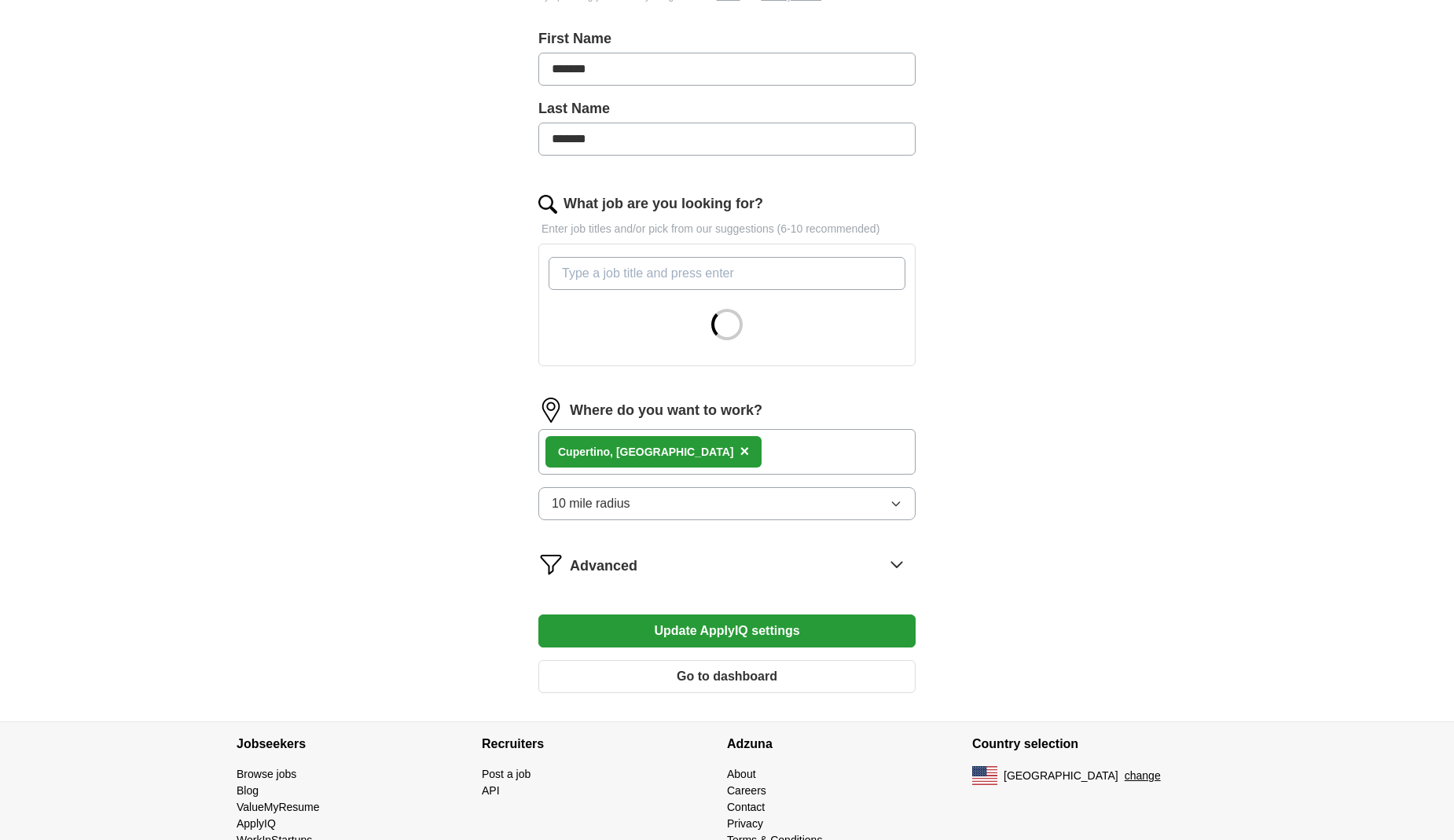
scroll to position [337, 0]
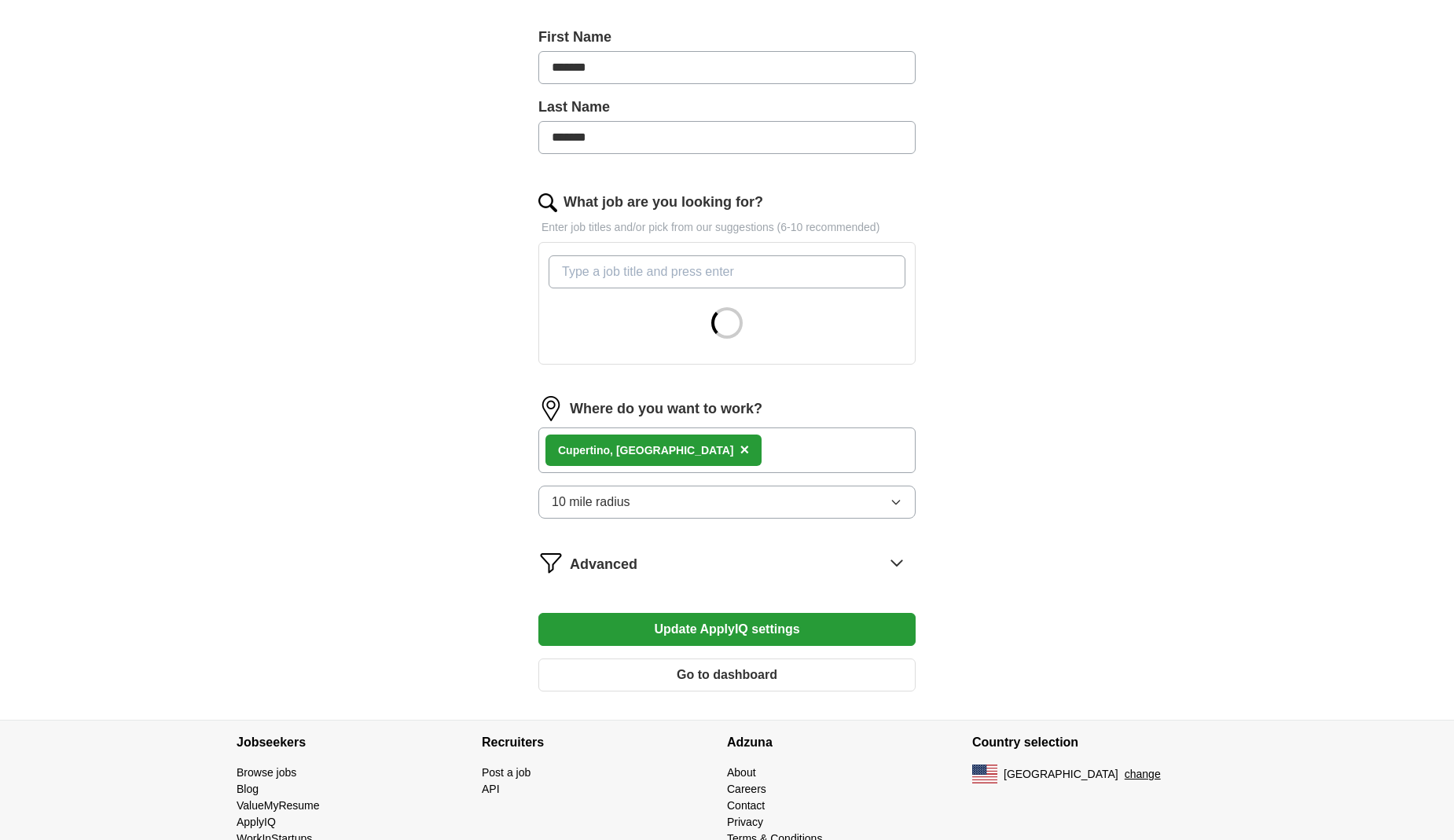
click at [732, 633] on button "Update ApplyIQ settings" at bounding box center [727, 630] width 377 height 33
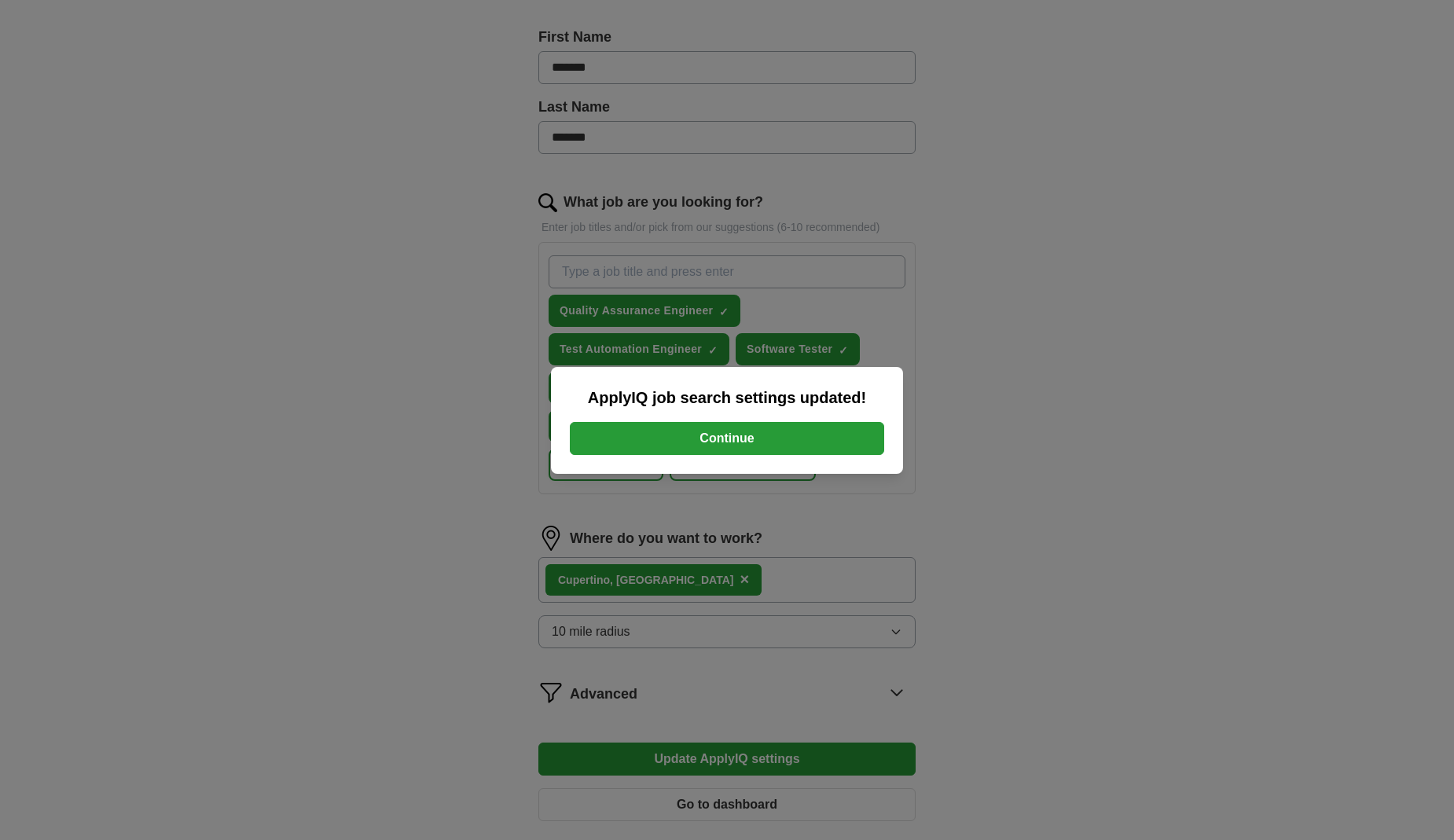
click at [711, 456] on div "ApplyIQ job search settings updated! Continue" at bounding box center [727, 420] width 352 height 107
click at [730, 444] on button "Continue" at bounding box center [727, 439] width 315 height 33
